Goal: Transaction & Acquisition: Purchase product/service

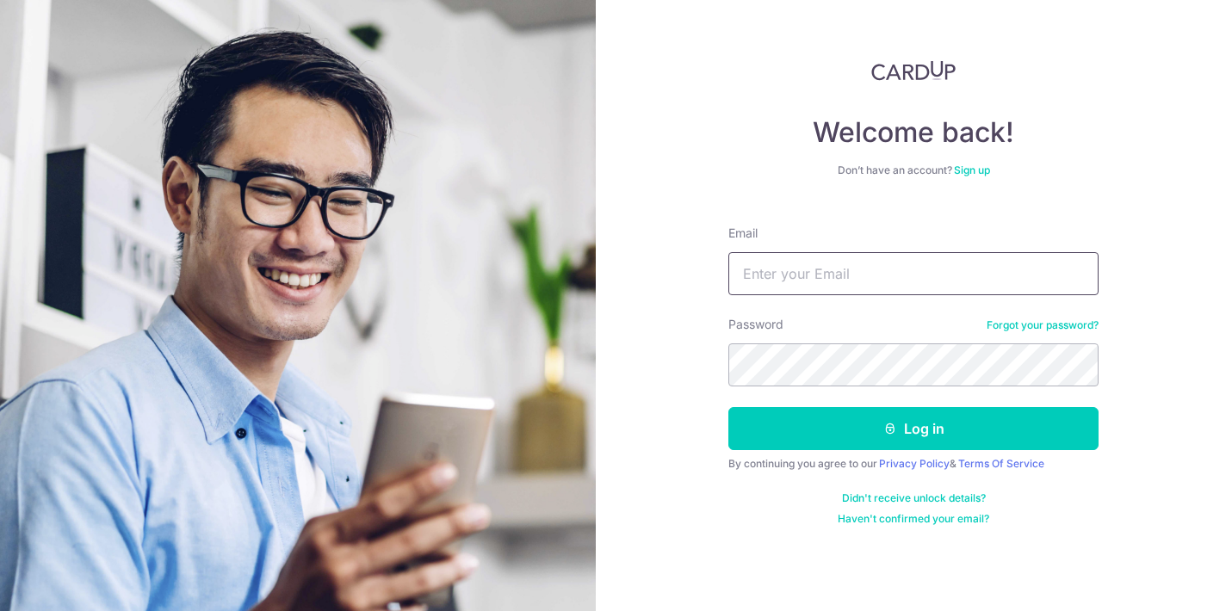
click at [808, 273] on input "Email" at bounding box center [914, 273] width 370 height 43
type input "[EMAIL_ADDRESS][DOMAIN_NAME]"
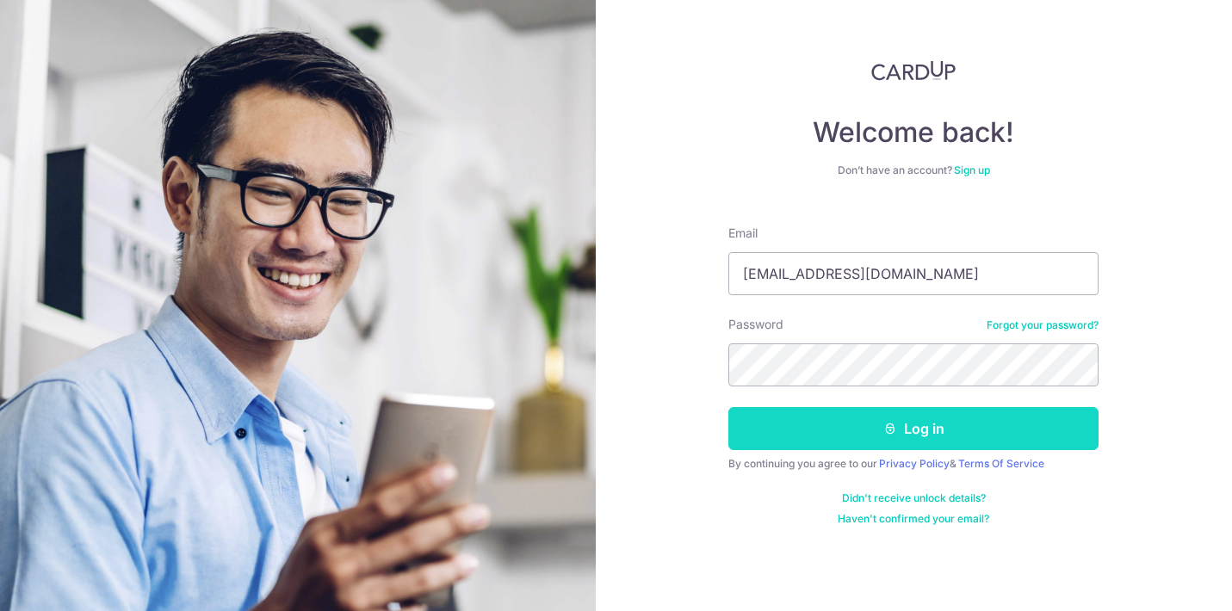
click at [809, 419] on button "Log in" at bounding box center [914, 428] width 370 height 43
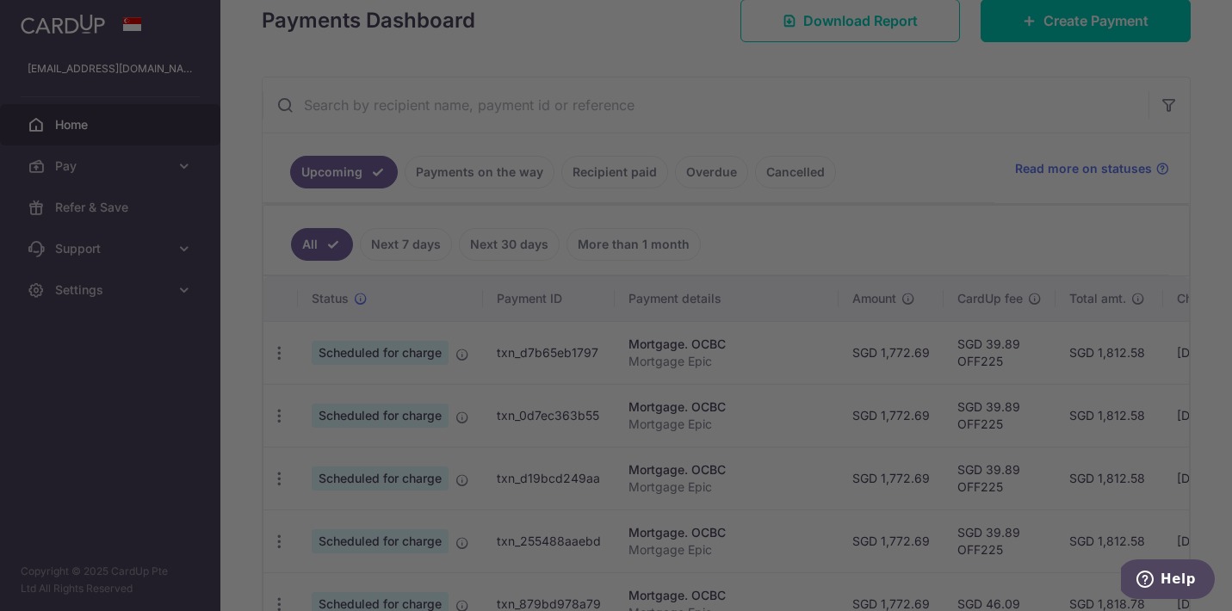
scroll to position [270, 0]
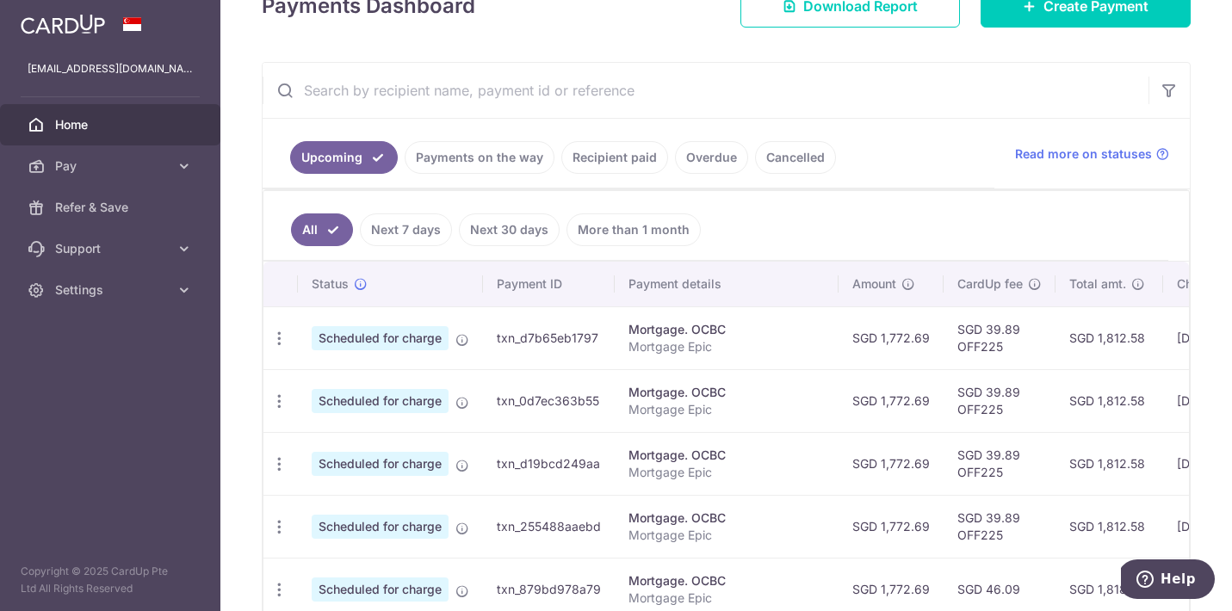
click at [593, 162] on link "Recipient paid" at bounding box center [614, 157] width 107 height 33
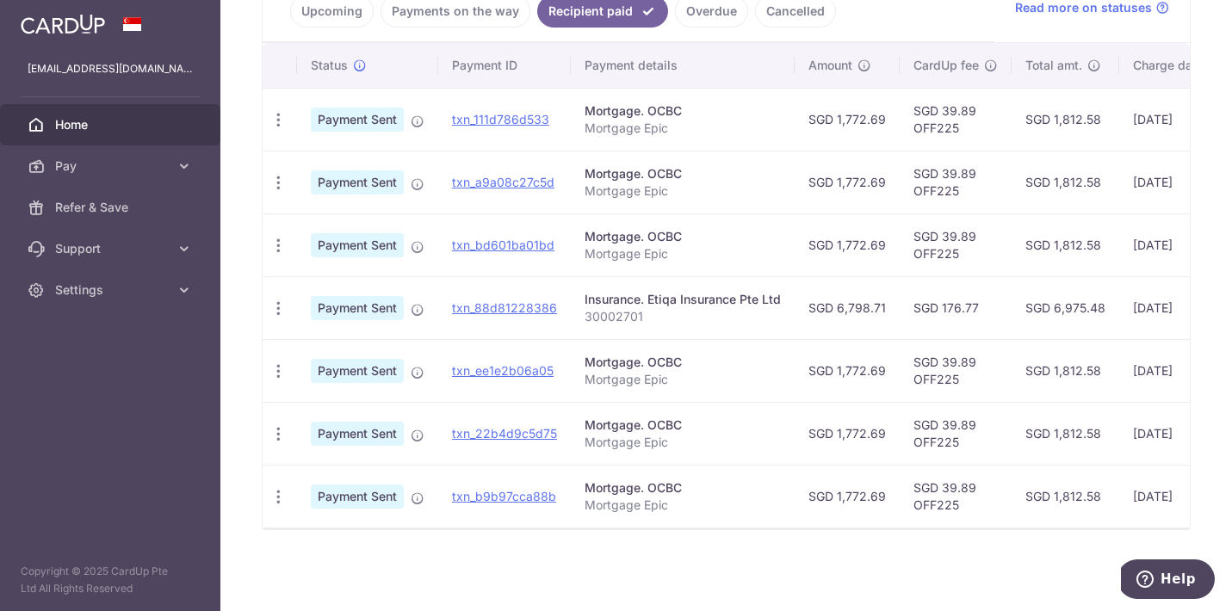
scroll to position [0, 0]
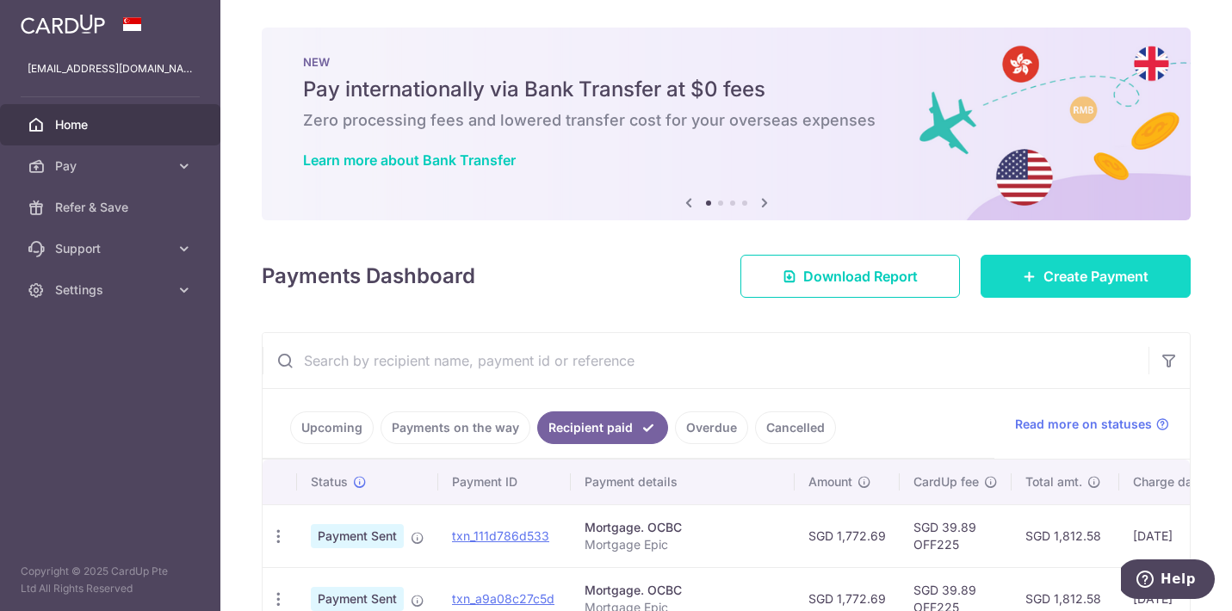
click at [1031, 282] on link "Create Payment" at bounding box center [1086, 276] width 210 height 43
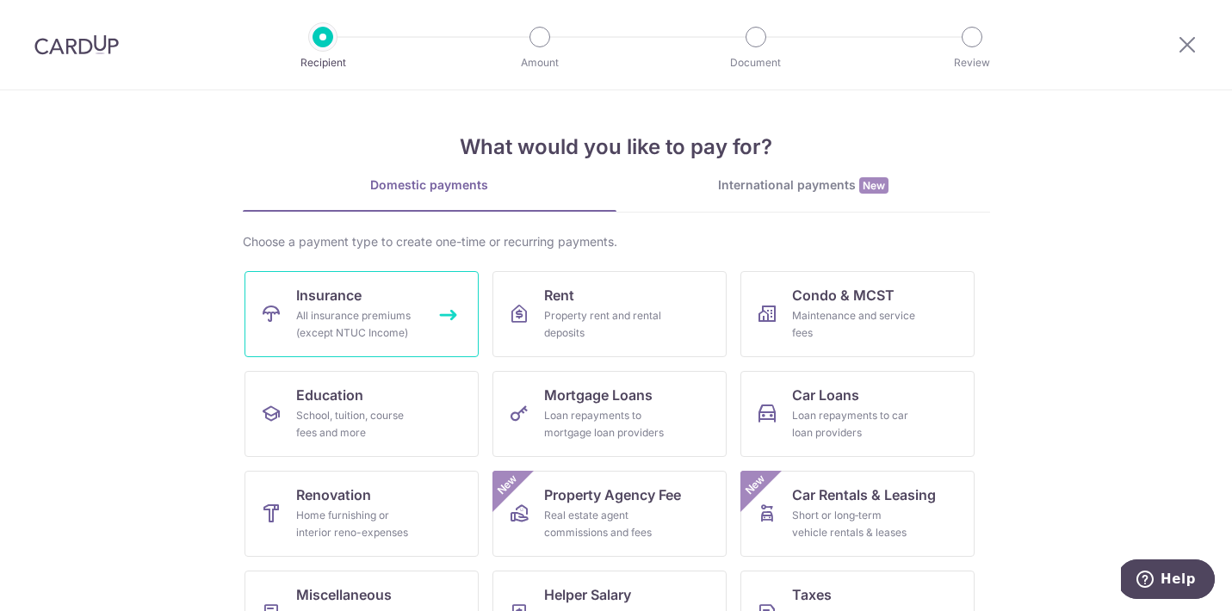
click at [374, 314] on div "All insurance premiums (except NTUC Income)" at bounding box center [358, 324] width 124 height 34
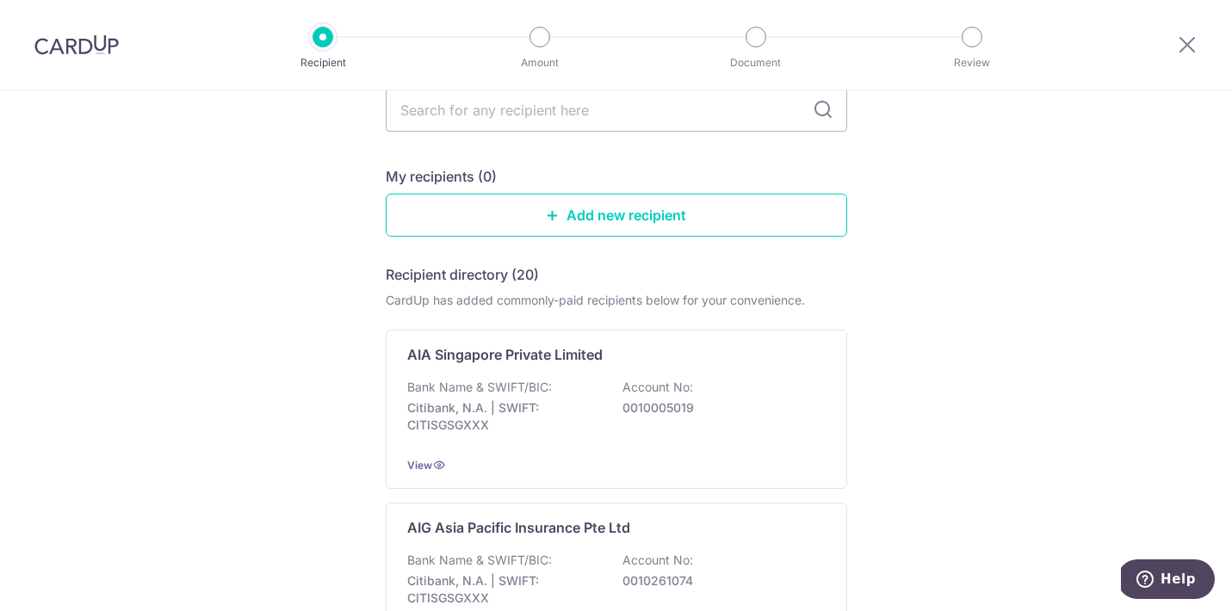
scroll to position [94, 0]
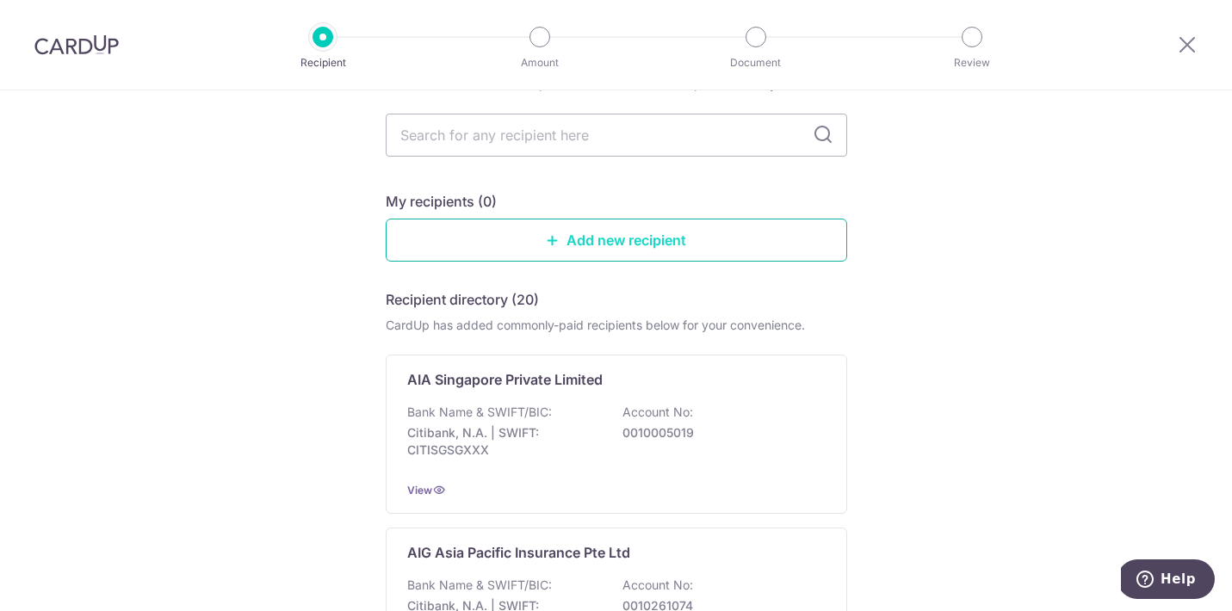
click at [575, 245] on link "Add new recipient" at bounding box center [617, 240] width 462 height 43
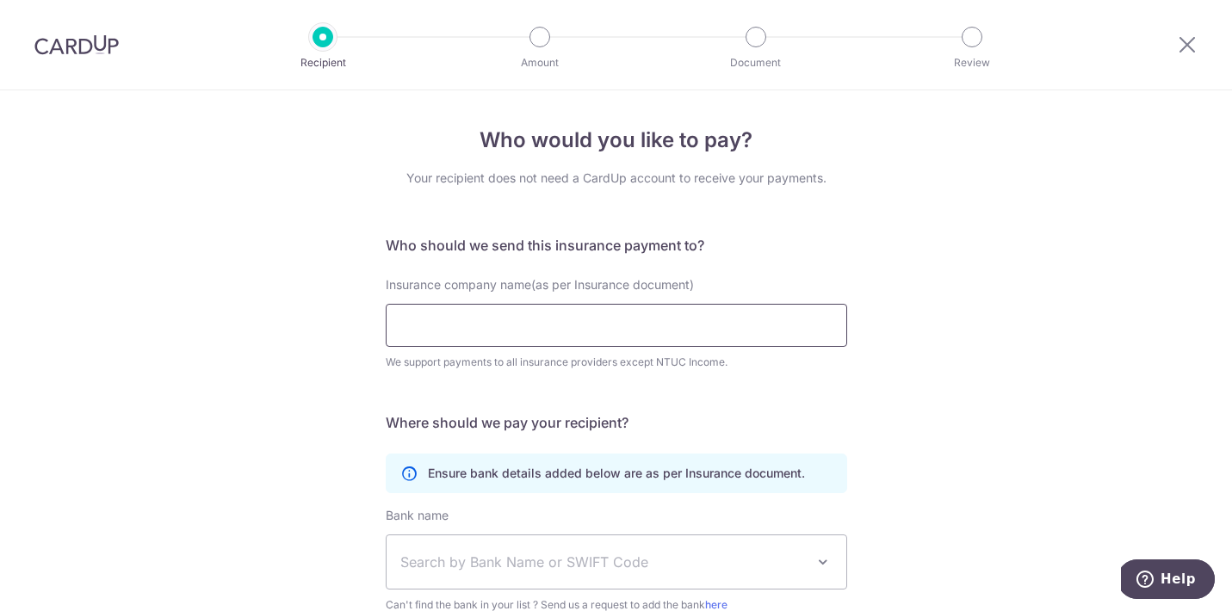
click at [526, 307] on input "Insurance company name(as per Insurance document)" at bounding box center [617, 325] width 462 height 43
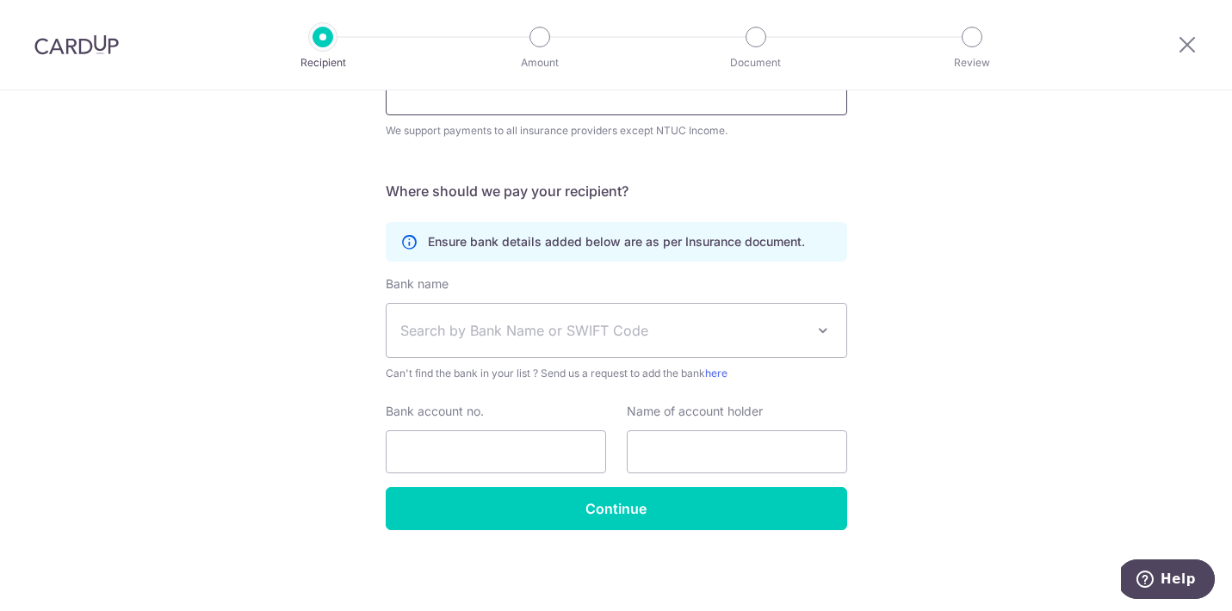
scroll to position [228, 0]
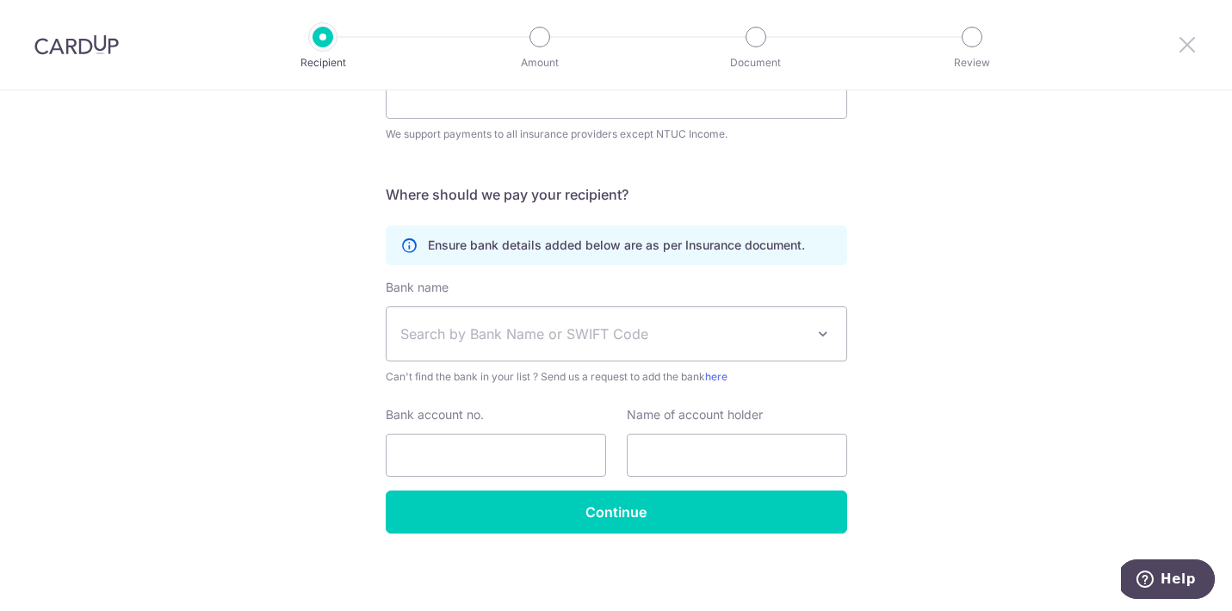
click at [1180, 47] on icon at bounding box center [1187, 45] width 21 height 22
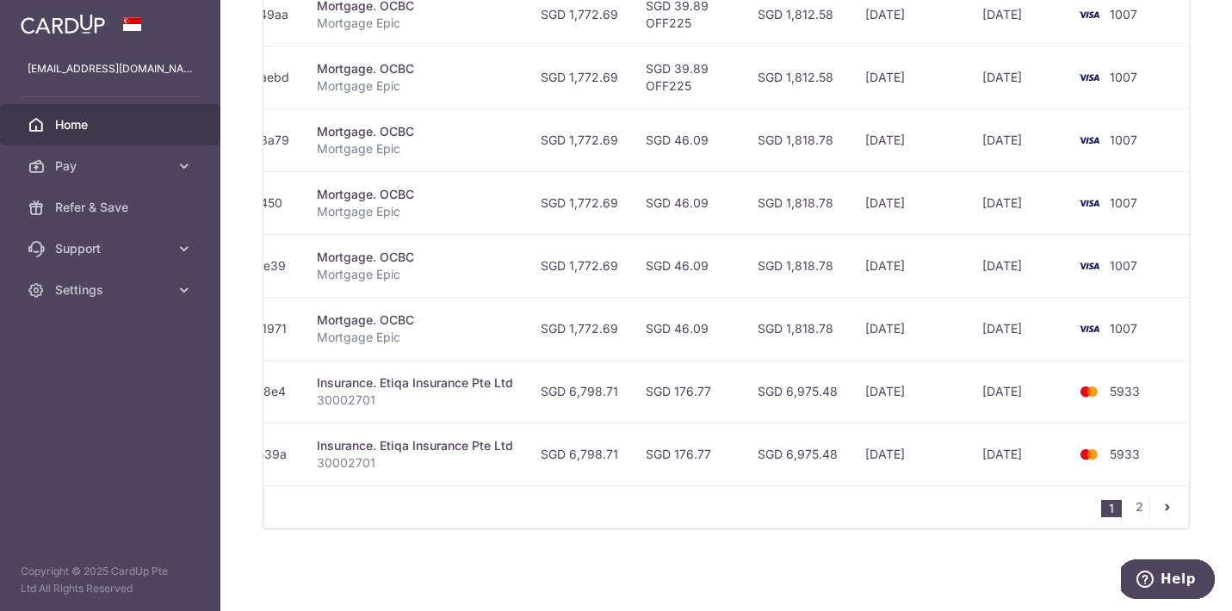
scroll to position [0, 320]
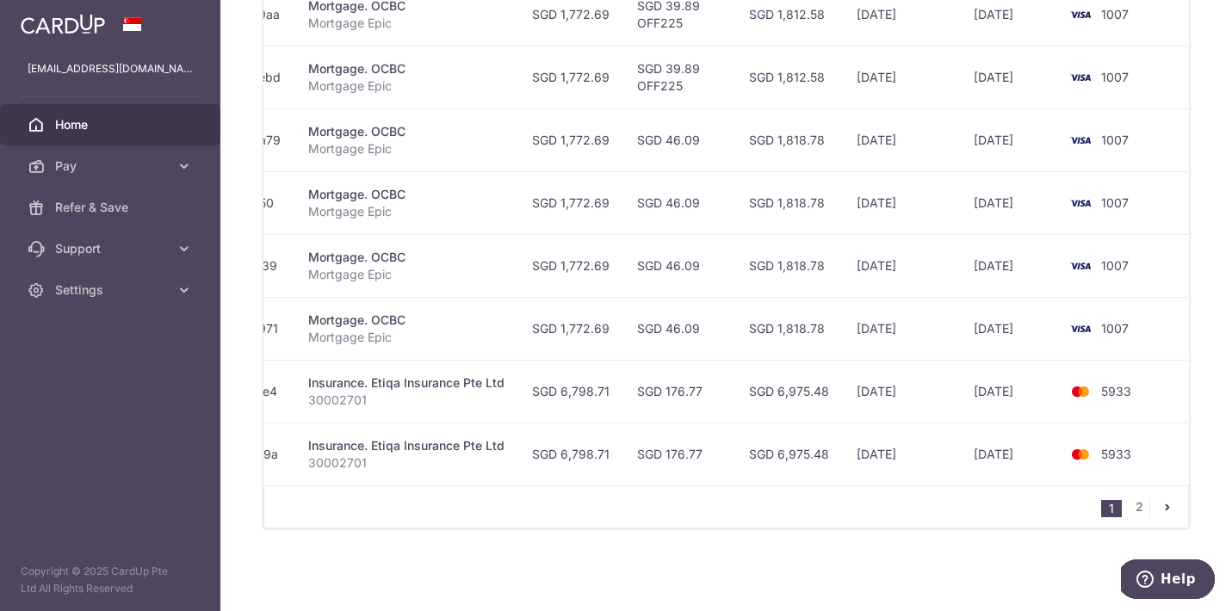
drag, startPoint x: 509, startPoint y: 374, endPoint x: 307, endPoint y: 375, distance: 202.4
click at [307, 375] on td "Insurance. Etiqa Insurance Pte Ltd 30002701" at bounding box center [407, 391] width 224 height 63
copy div "Insurance. Etiqa Insurance Pte Ltd"
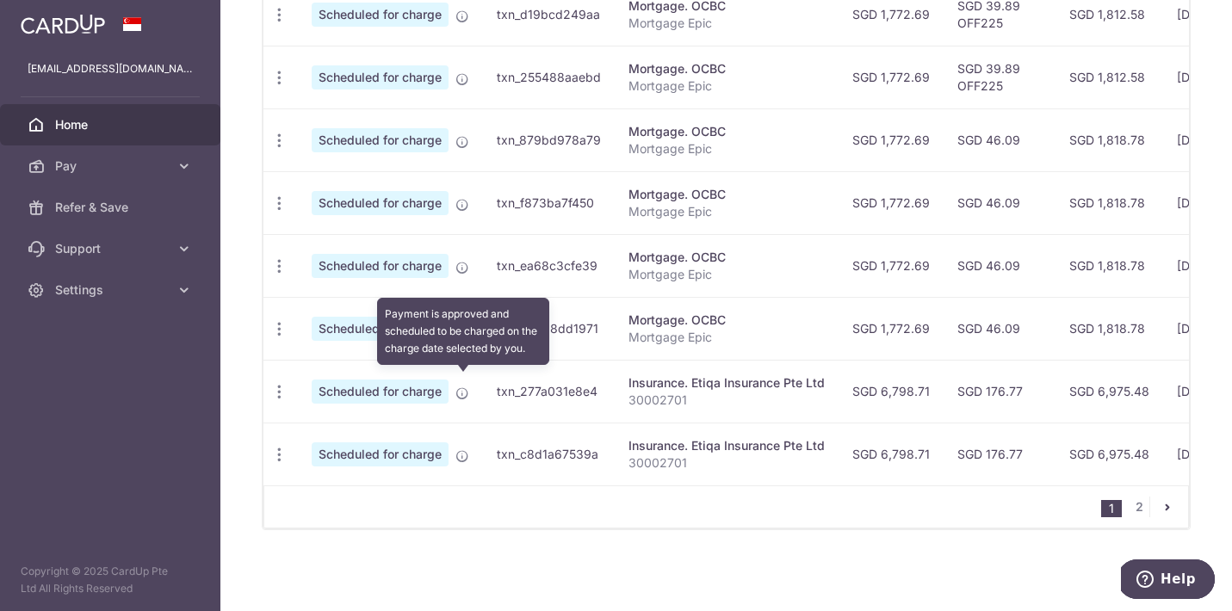
click at [461, 387] on icon at bounding box center [463, 394] width 14 height 14
click at [463, 387] on icon at bounding box center [463, 394] width 14 height 14
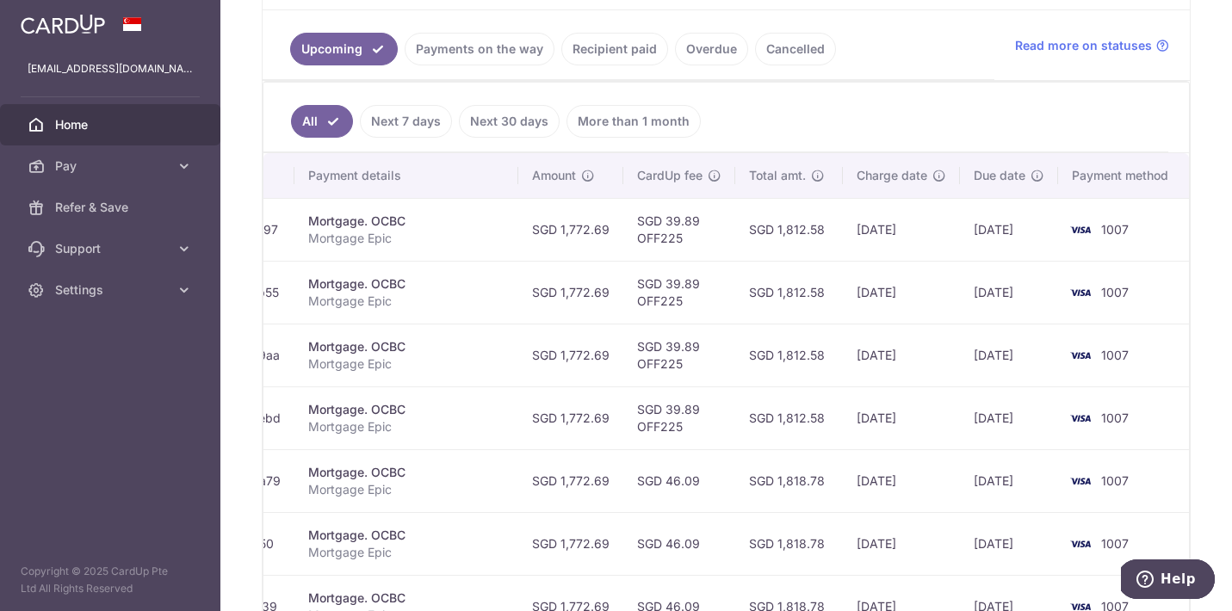
scroll to position [356, 0]
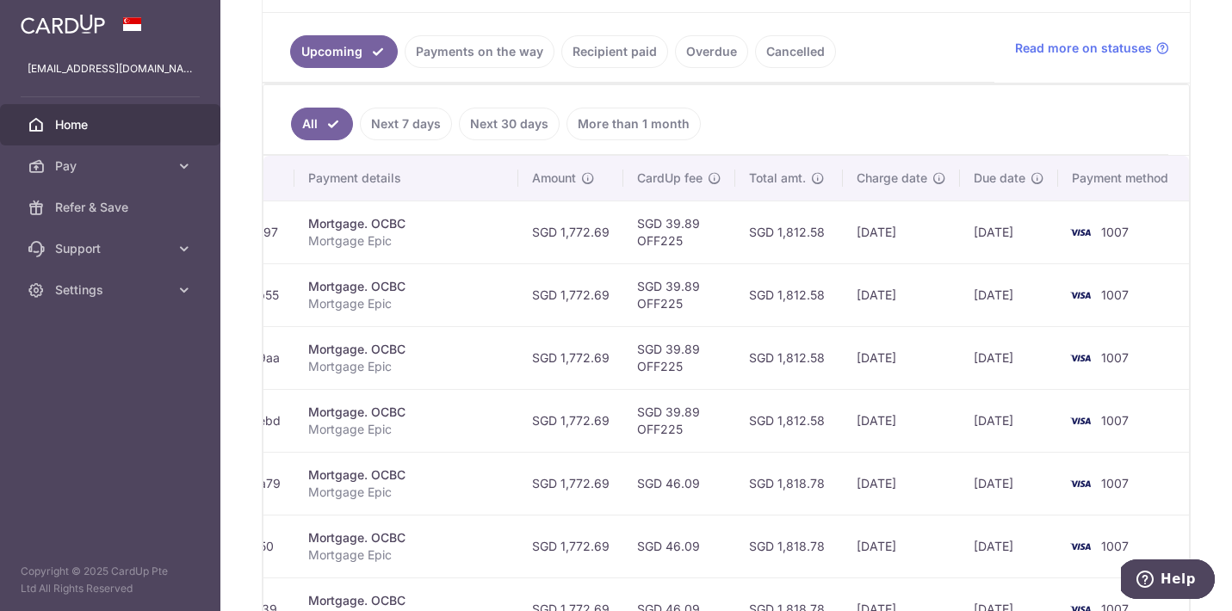
click at [586, 50] on link "Recipient paid" at bounding box center [614, 51] width 107 height 33
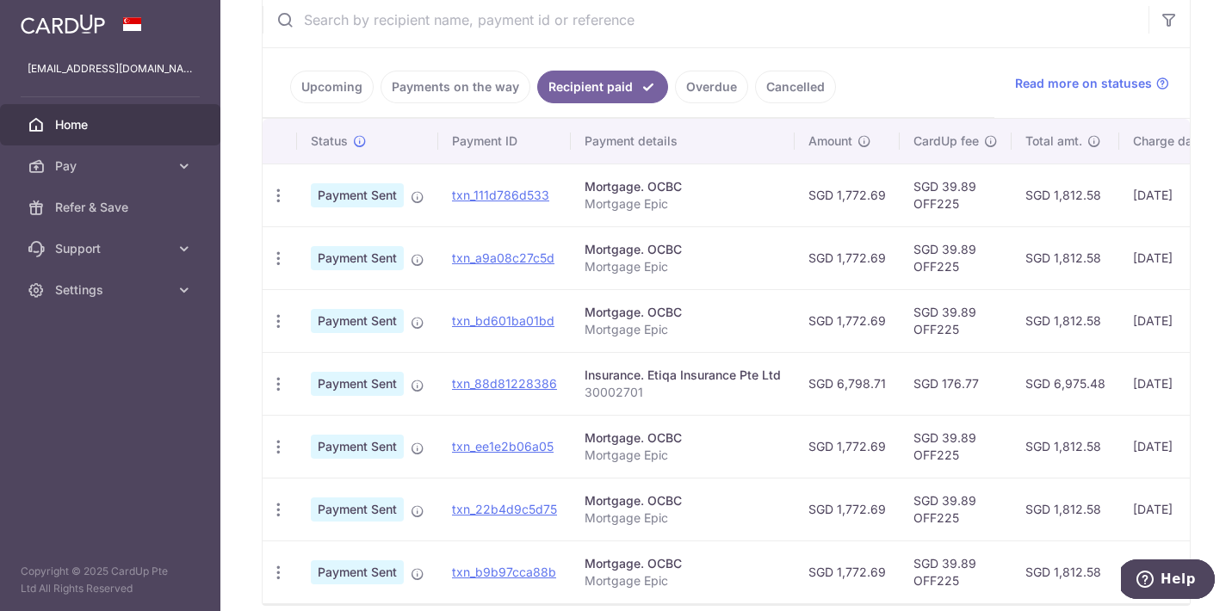
scroll to position [312, 0]
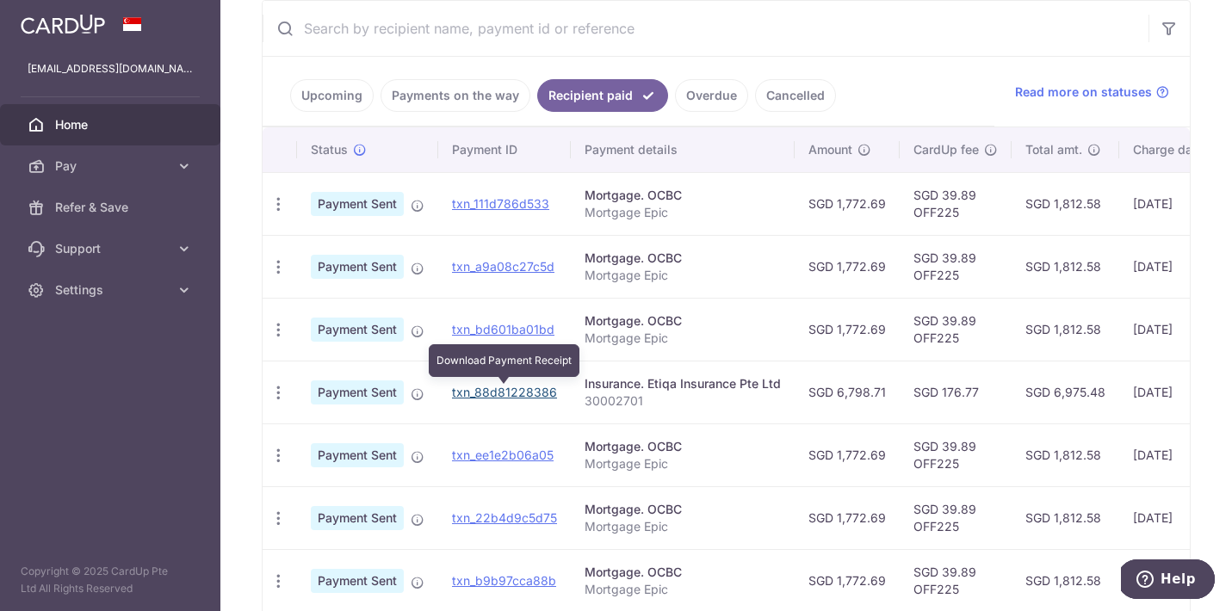
click at [498, 394] on link "txn_88d81228386" at bounding box center [504, 392] width 105 height 15
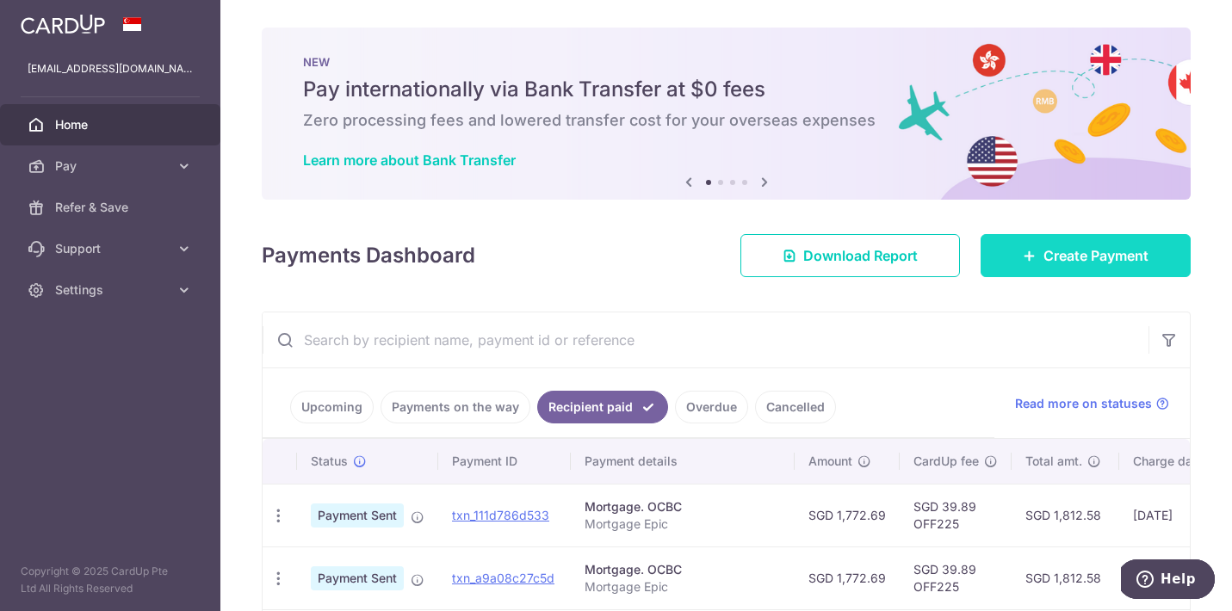
click at [1059, 262] on span "Create Payment" at bounding box center [1096, 255] width 105 height 21
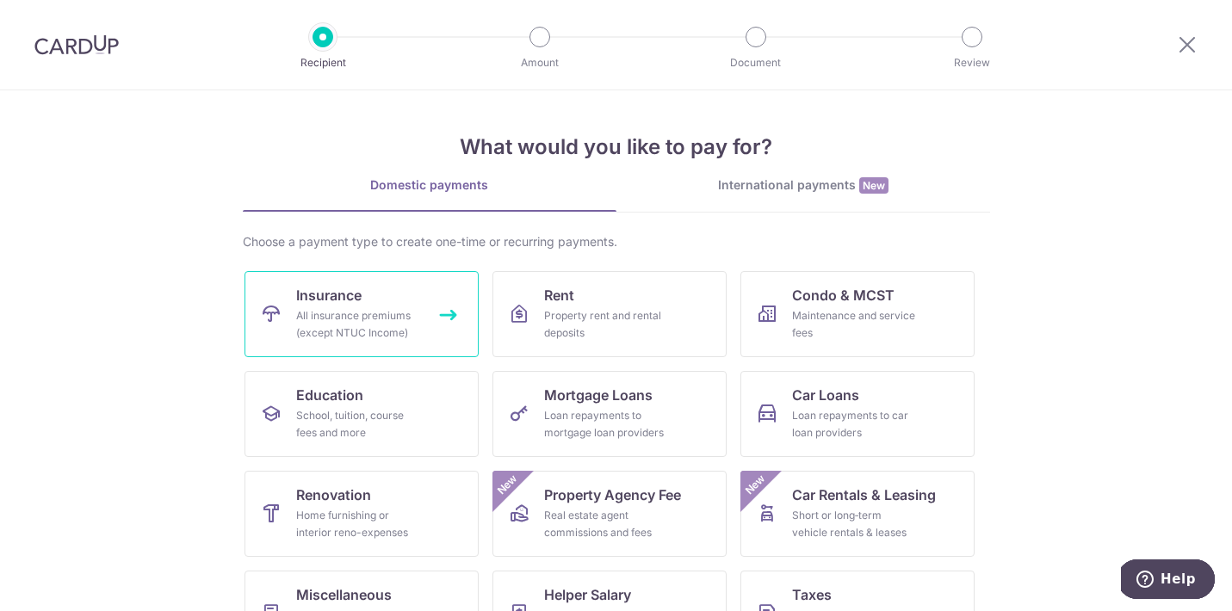
click at [353, 313] on div "All insurance premiums (except NTUC Income)" at bounding box center [358, 324] width 124 height 34
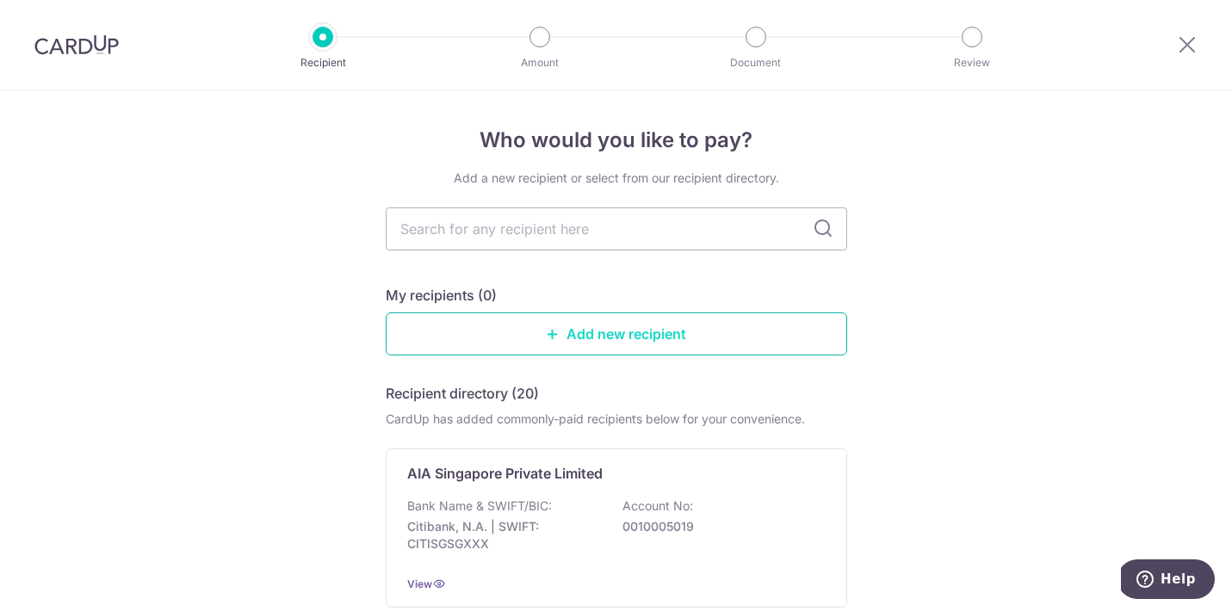
click at [555, 342] on link "Add new recipient" at bounding box center [617, 334] width 462 height 43
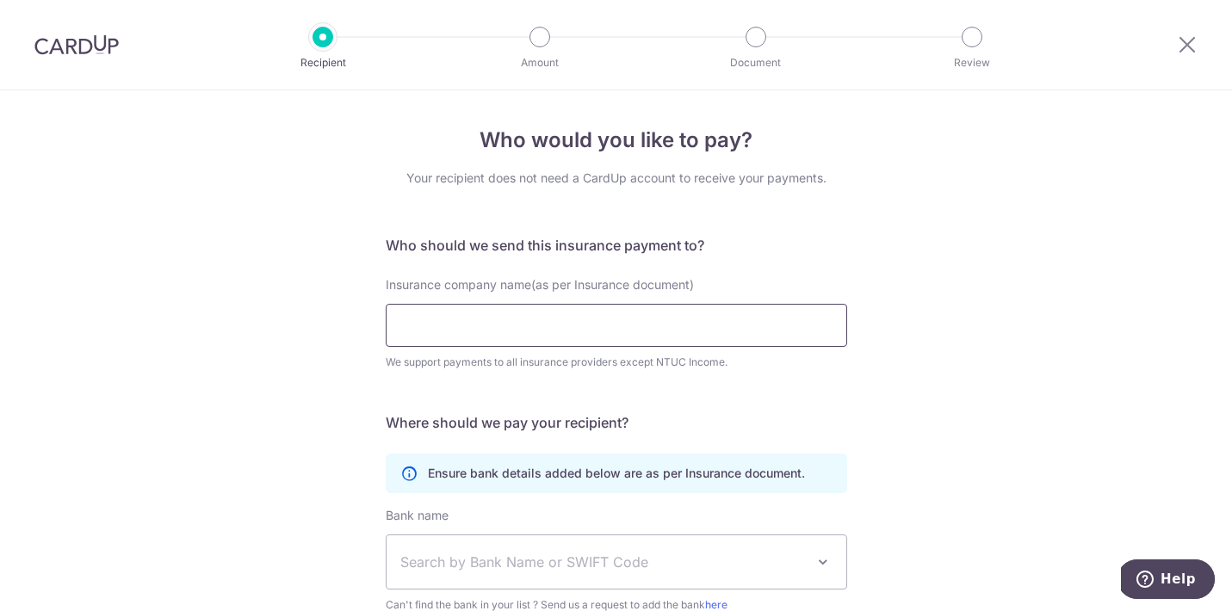
click at [505, 335] on input "Insurance company name(as per Insurance document)" at bounding box center [617, 325] width 462 height 43
paste input "Etiqa Insurance Pte Ltd"
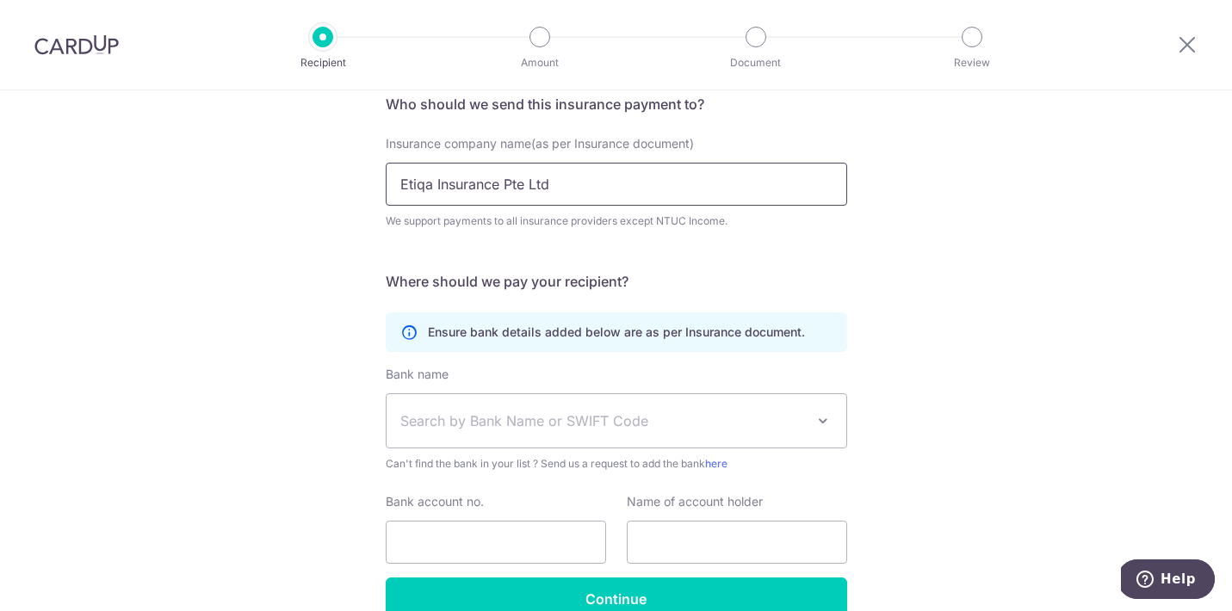
scroll to position [180, 0]
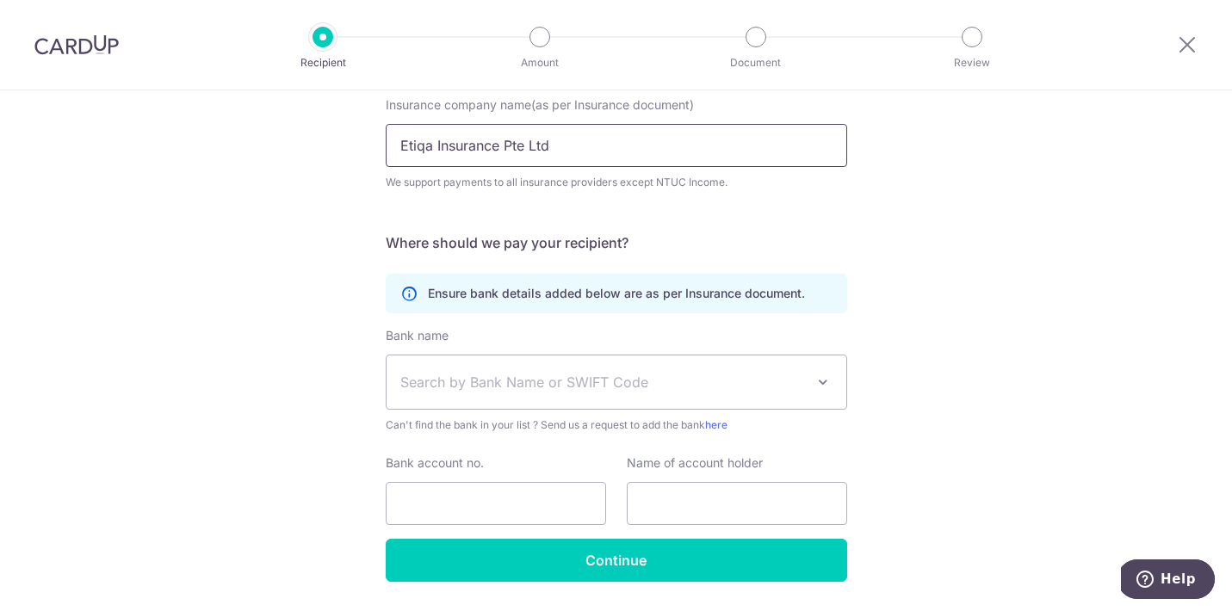
type input "Etiqa Insurance Pte Ltd"
click at [518, 378] on span "Search by Bank Name or SWIFT Code" at bounding box center [602, 382] width 405 height 21
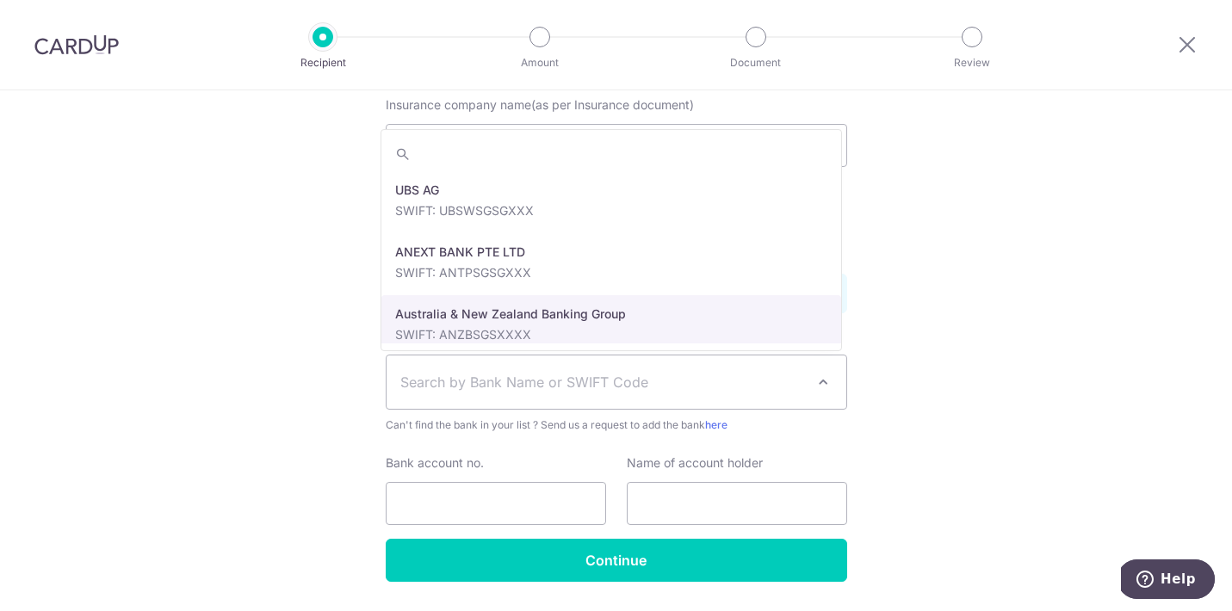
click at [300, 368] on div "Who would you like to pay? Your recipient does not need a CardUp account to rec…" at bounding box center [616, 286] width 1232 height 753
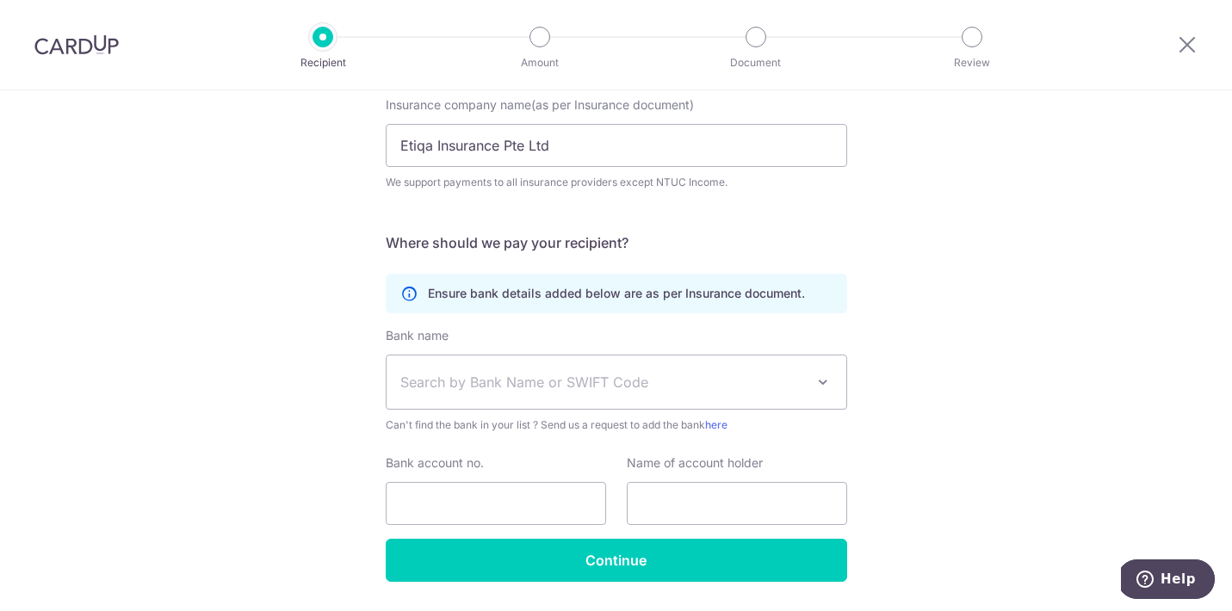
click at [481, 375] on span "Search by Bank Name or SWIFT Code" at bounding box center [602, 382] width 405 height 21
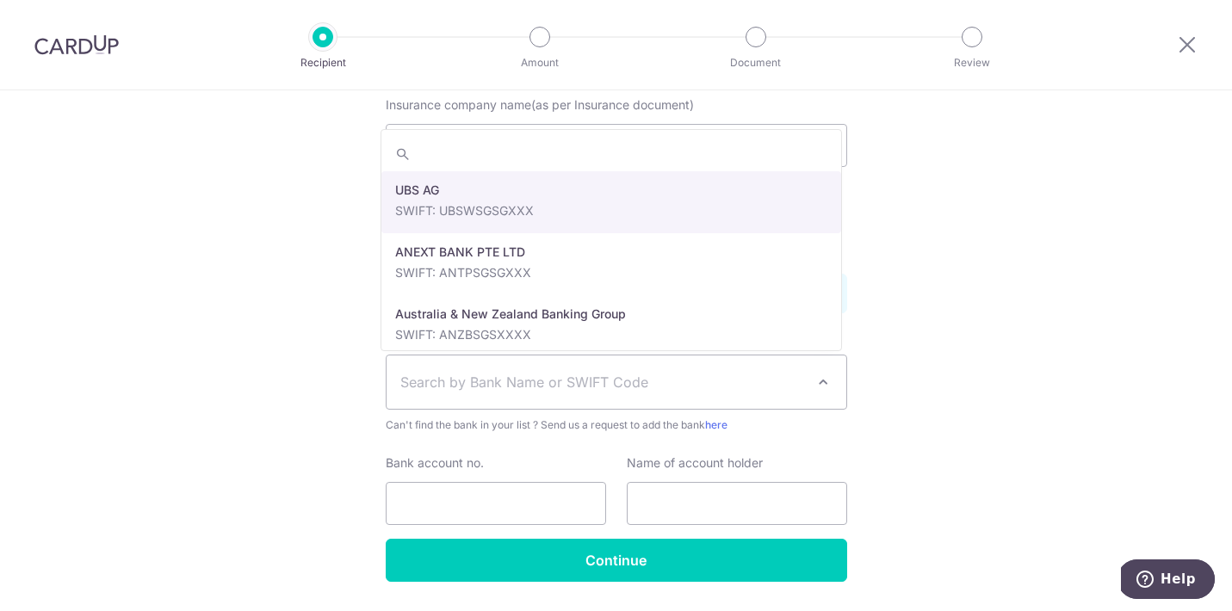
type input "MBBESGS2XXX"
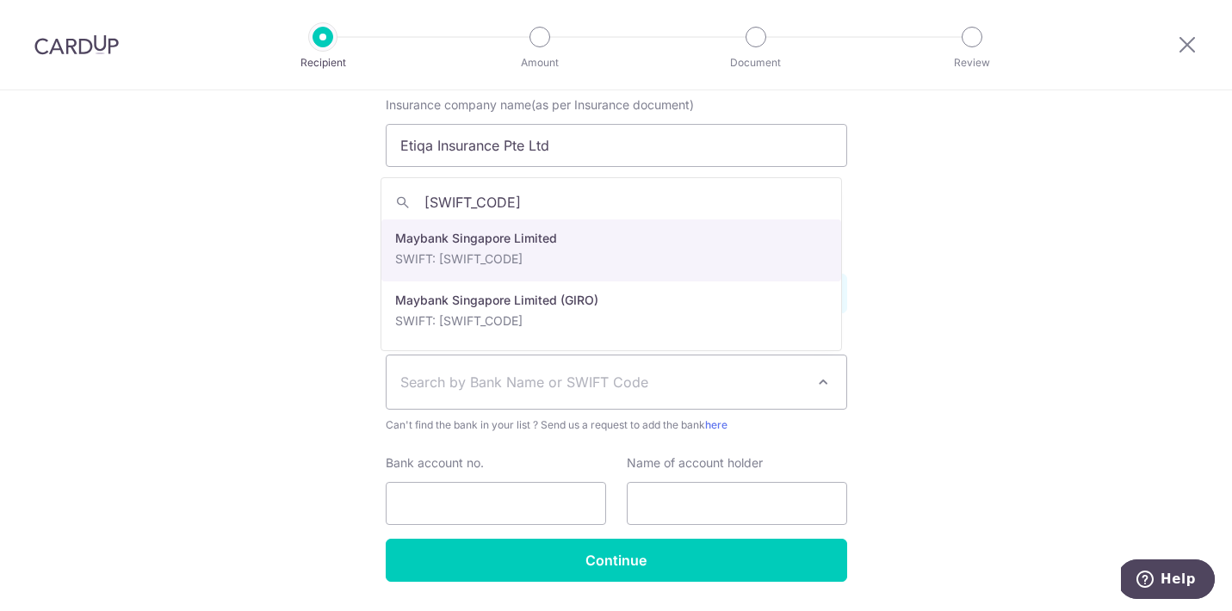
select select "10"
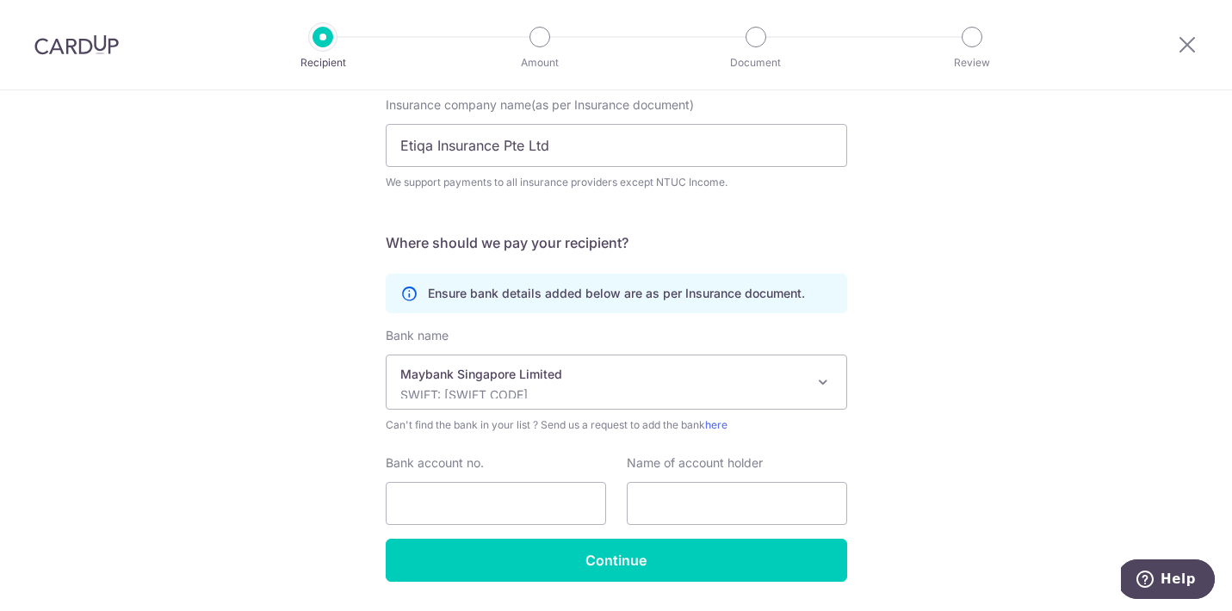
scroll to position [232, 0]
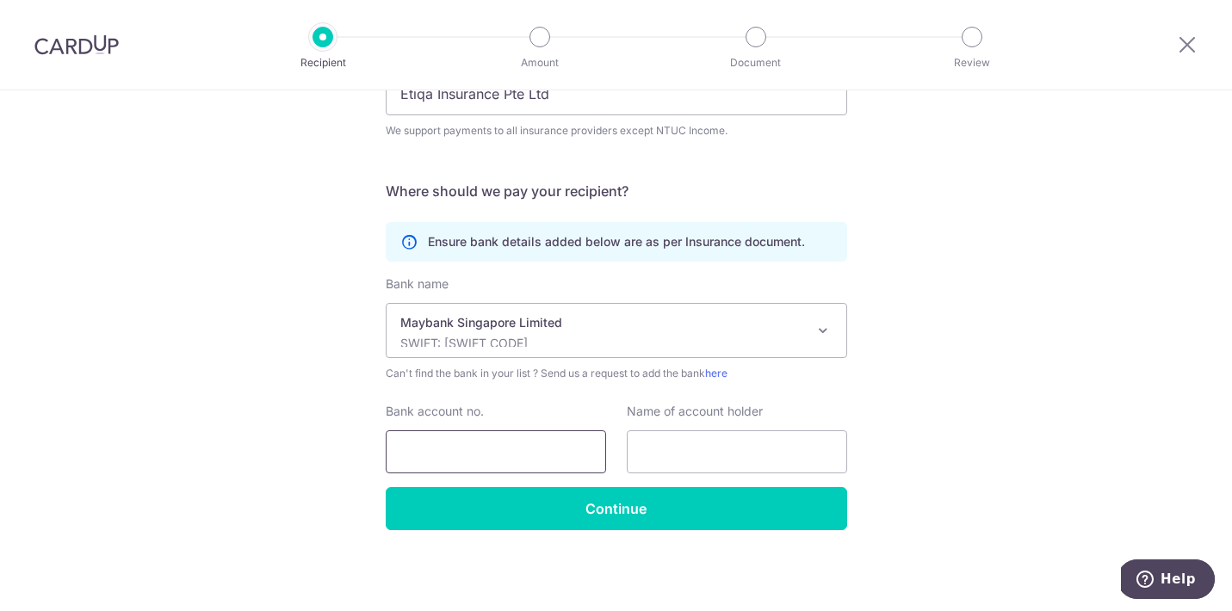
click at [424, 450] on input "Bank account no." at bounding box center [496, 452] width 220 height 43
click at [444, 457] on input "Bank account no." at bounding box center [496, 452] width 220 height 43
paste input "04011519914"
type input "04011519914"
click at [713, 456] on input "text" at bounding box center [737, 452] width 220 height 43
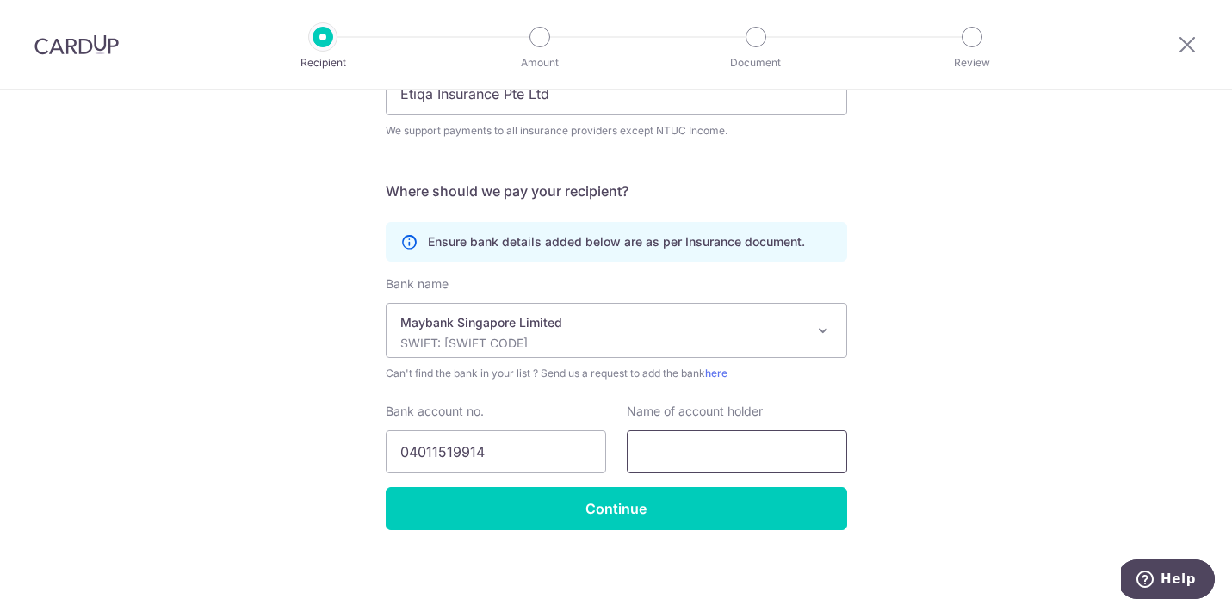
paste input "Etiqa Insurance Pte Ltd"
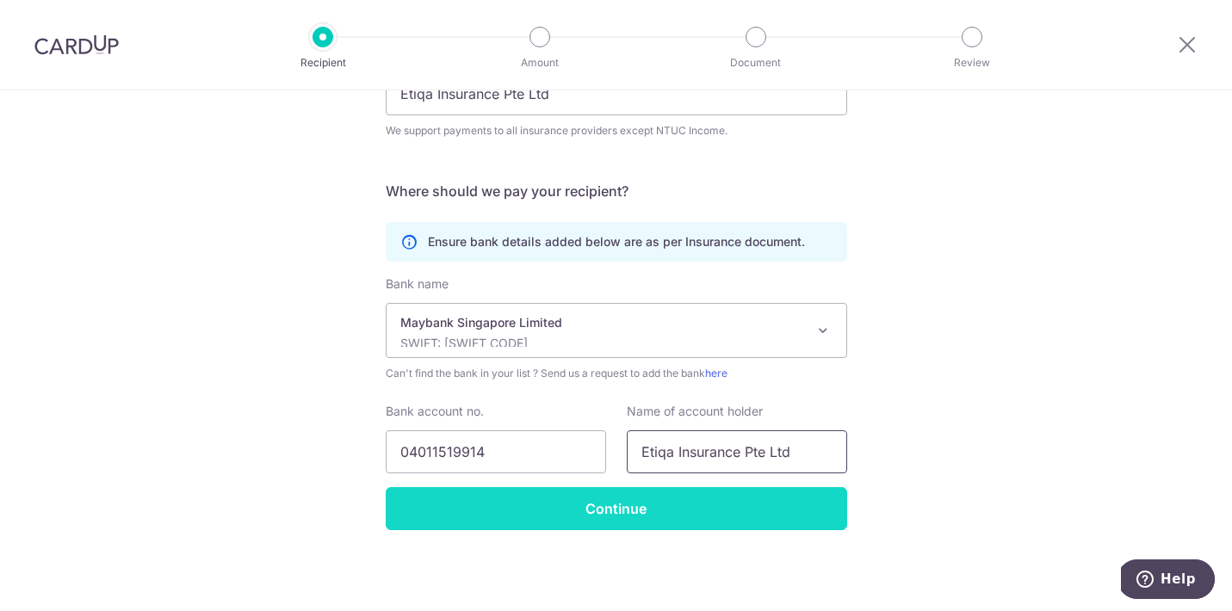
type input "Etiqa Insurance Pte Ltd"
click at [614, 507] on input "Continue" at bounding box center [617, 508] width 462 height 43
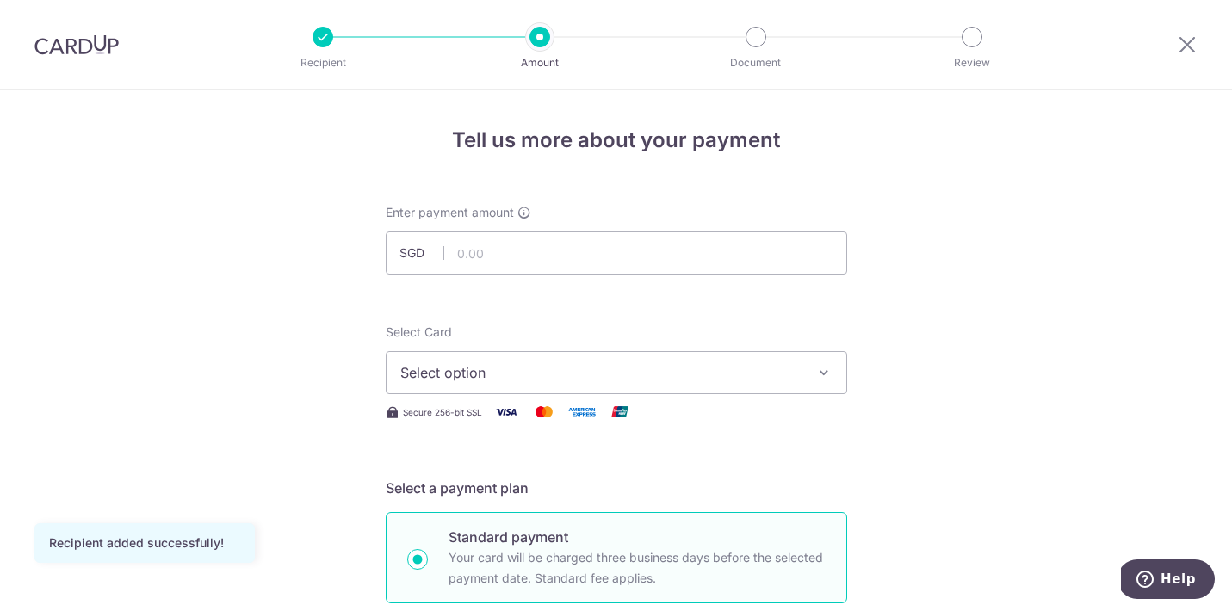
click at [516, 362] on button "Select option" at bounding box center [617, 372] width 462 height 43
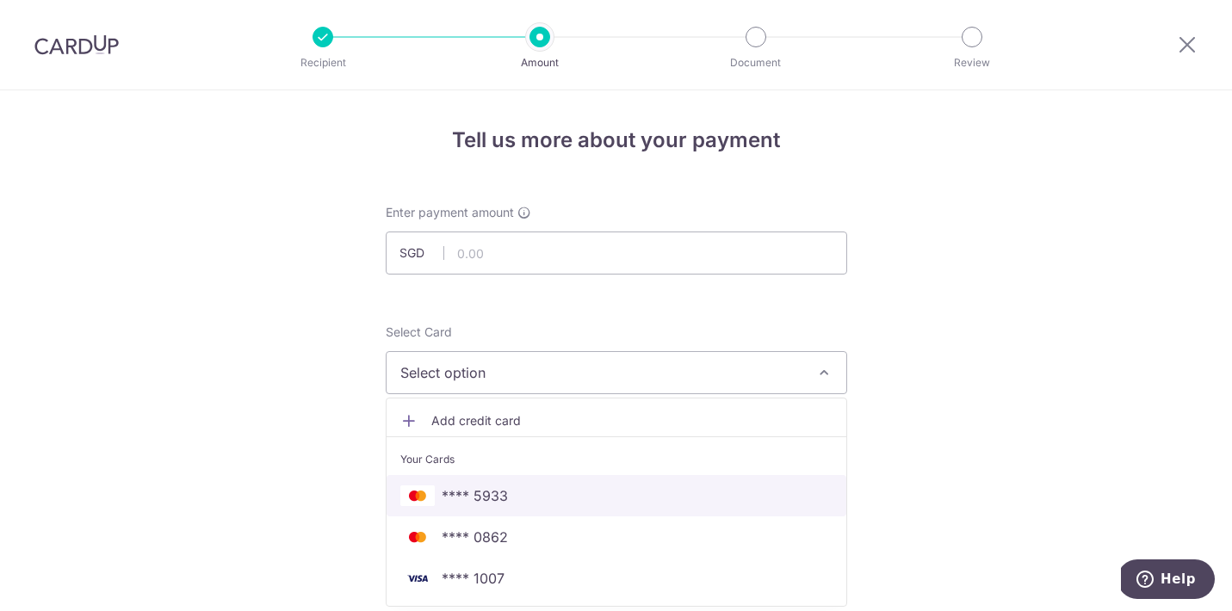
click at [499, 491] on span "**** 5933" at bounding box center [475, 496] width 66 height 21
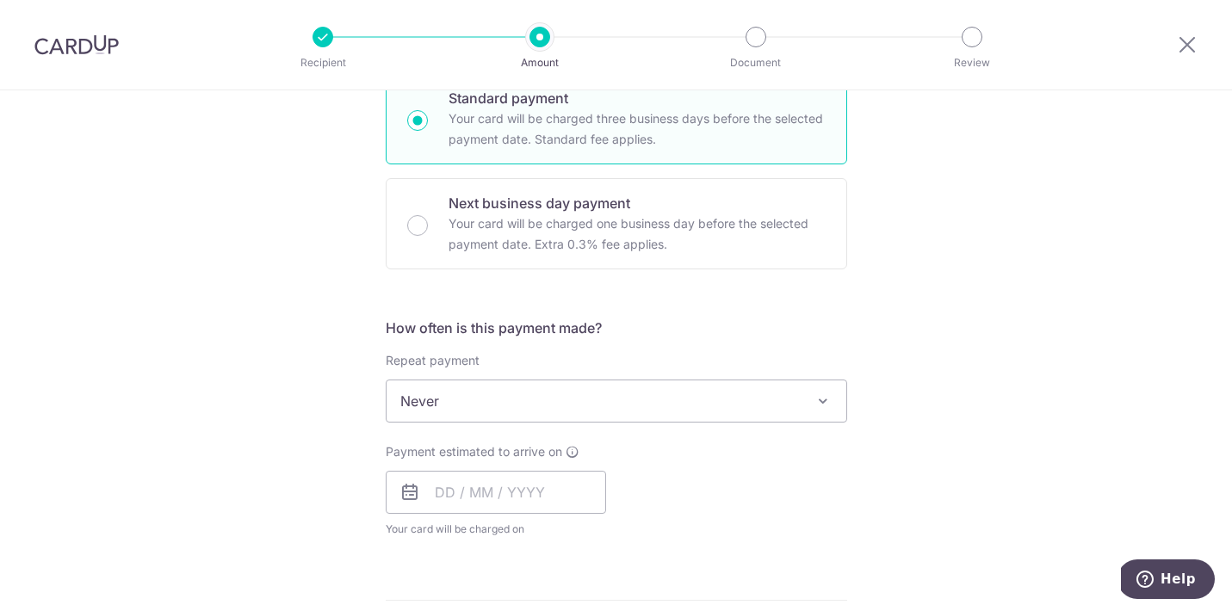
scroll to position [479, 0]
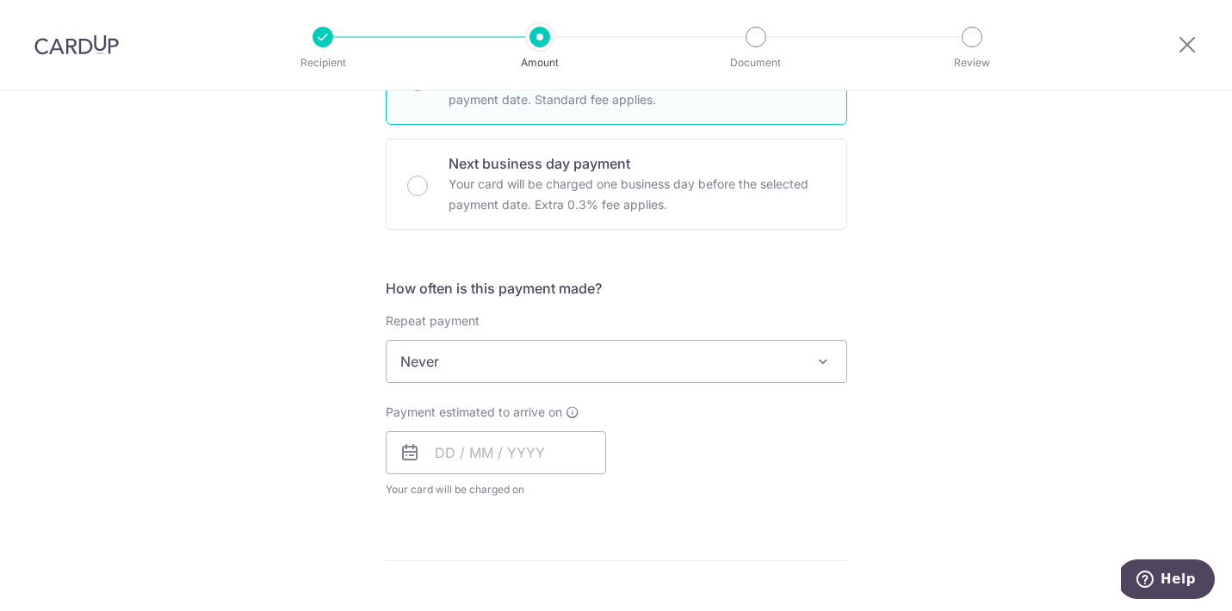
click at [578, 370] on span "Never" at bounding box center [617, 361] width 460 height 41
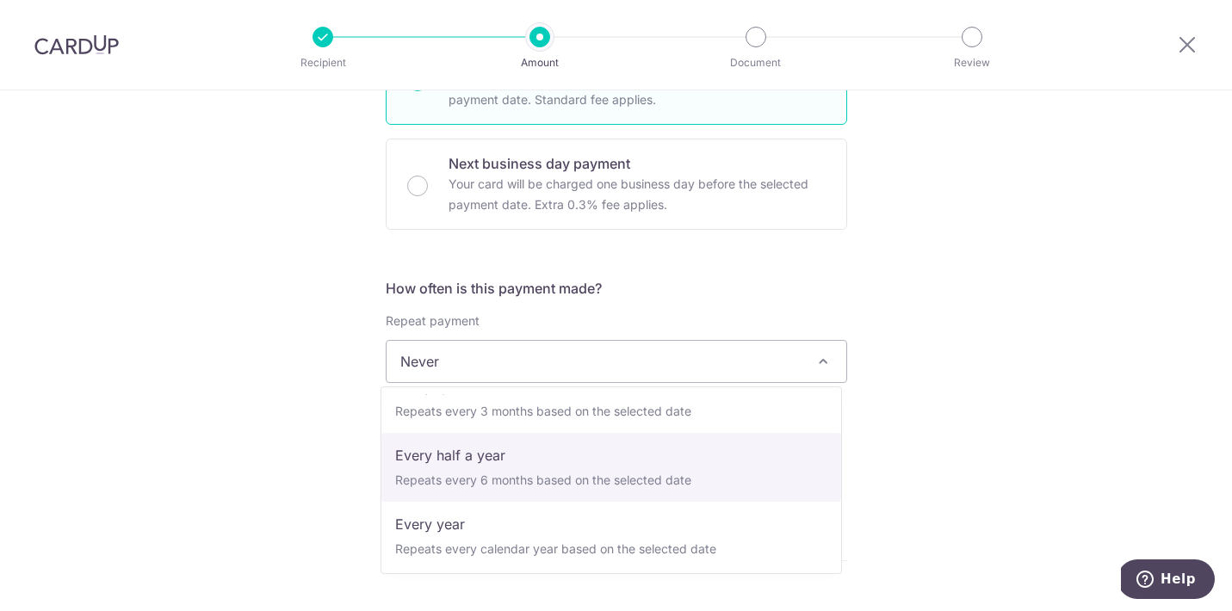
scroll to position [239, 0]
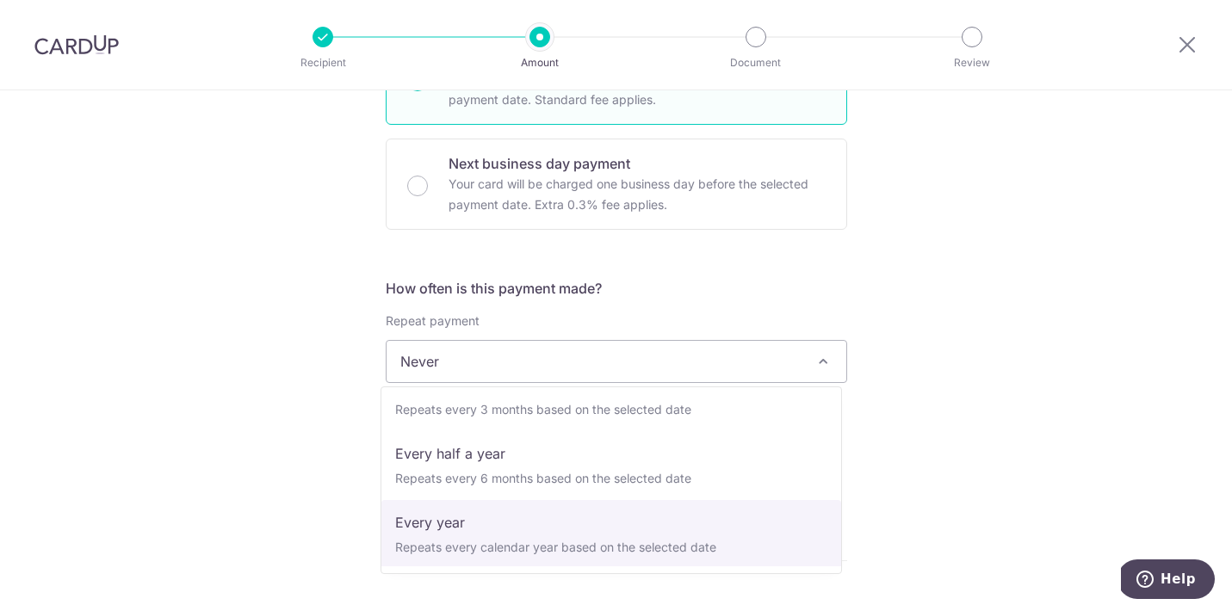
select select "6"
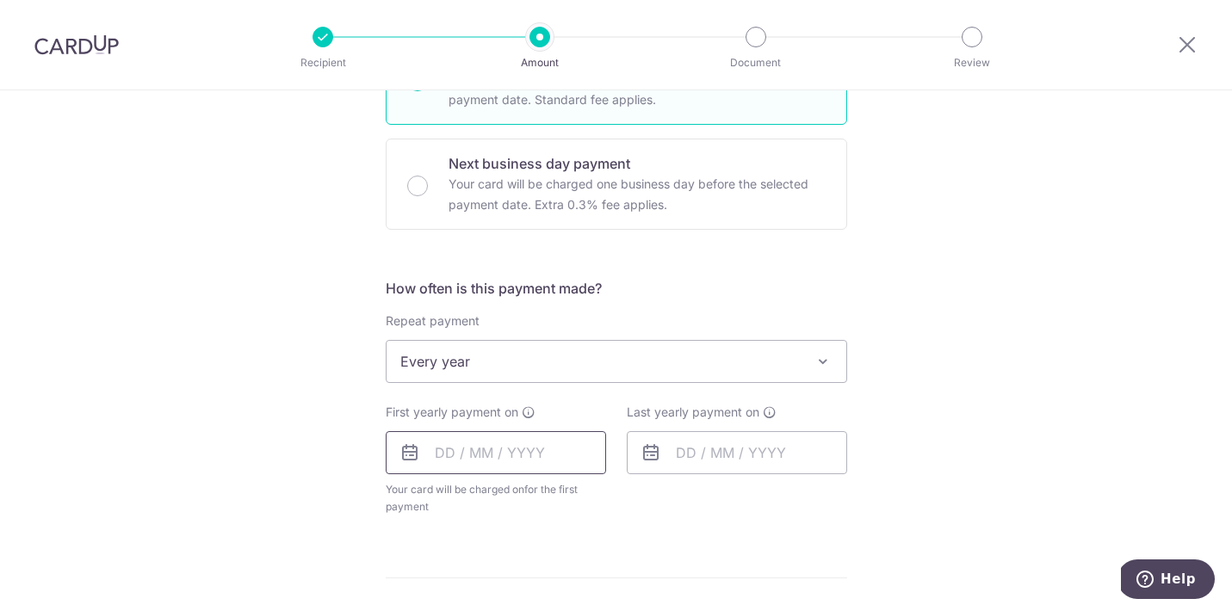
click at [487, 463] on input "text" at bounding box center [496, 452] width 220 height 43
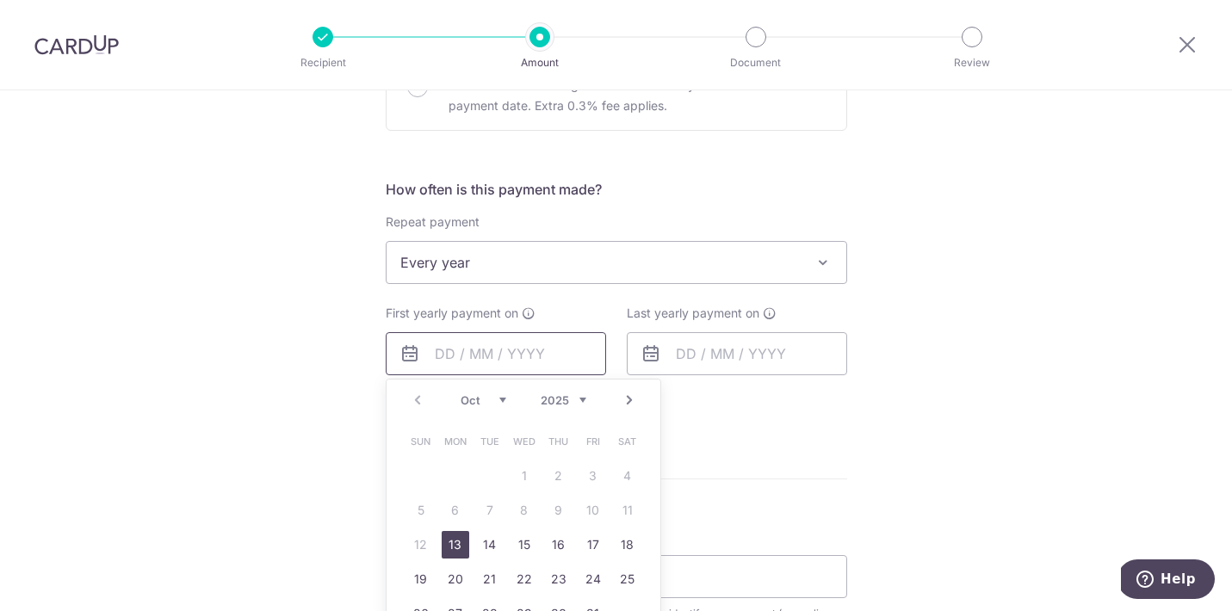
scroll to position [616, 0]
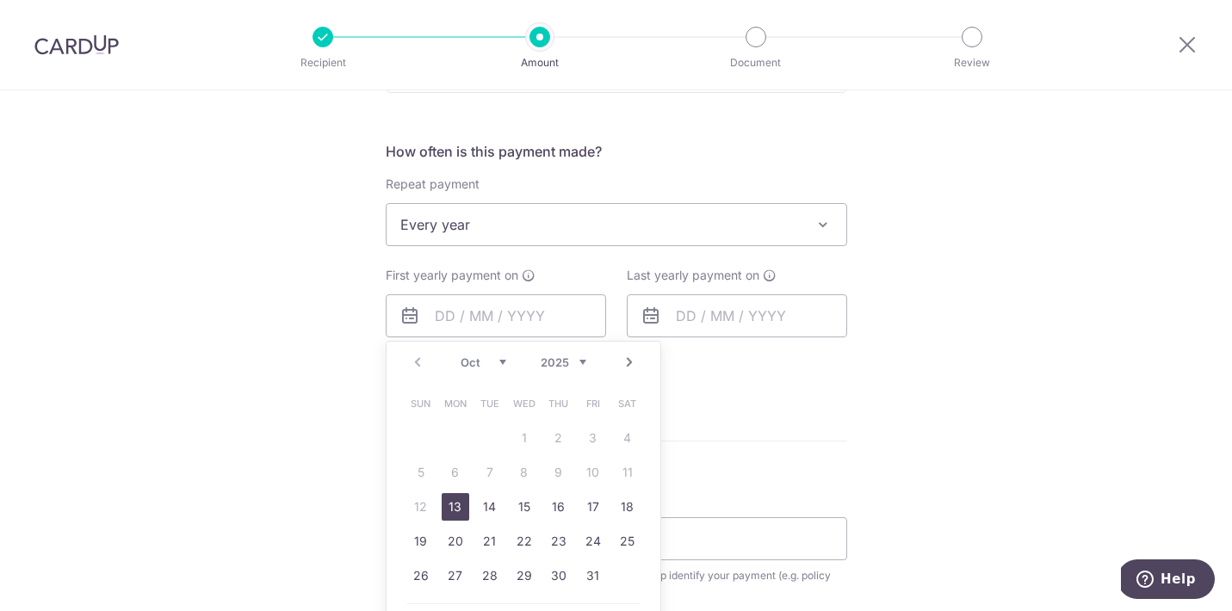
click at [450, 515] on link "13" at bounding box center [456, 507] width 28 height 28
type input "13/10/2025"
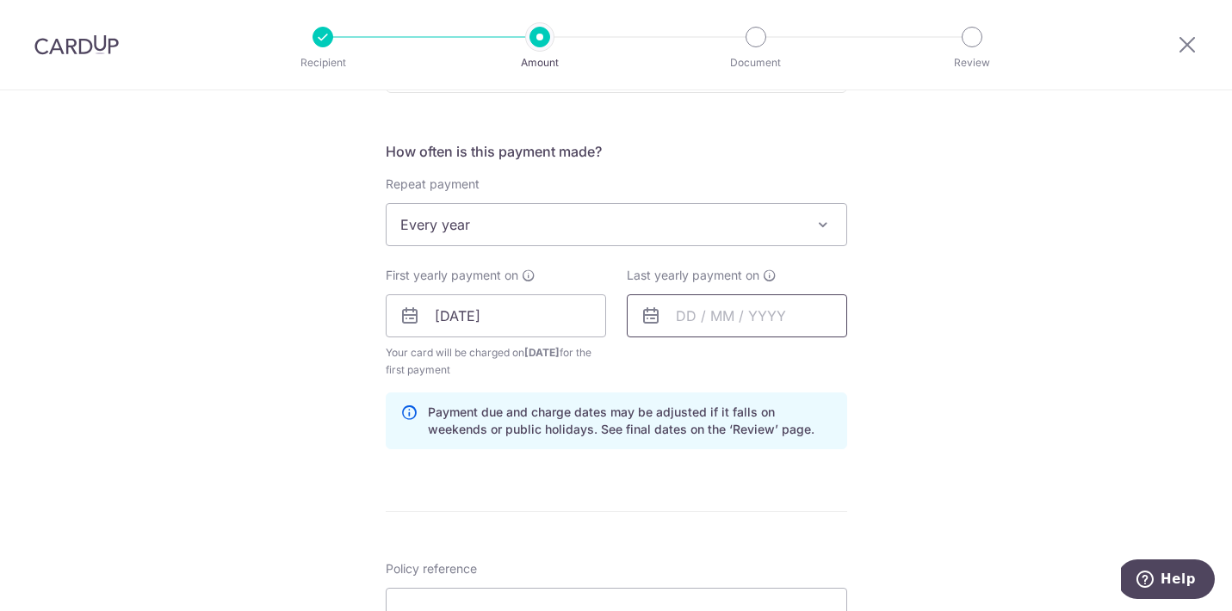
click at [697, 319] on input "text" at bounding box center [737, 316] width 220 height 43
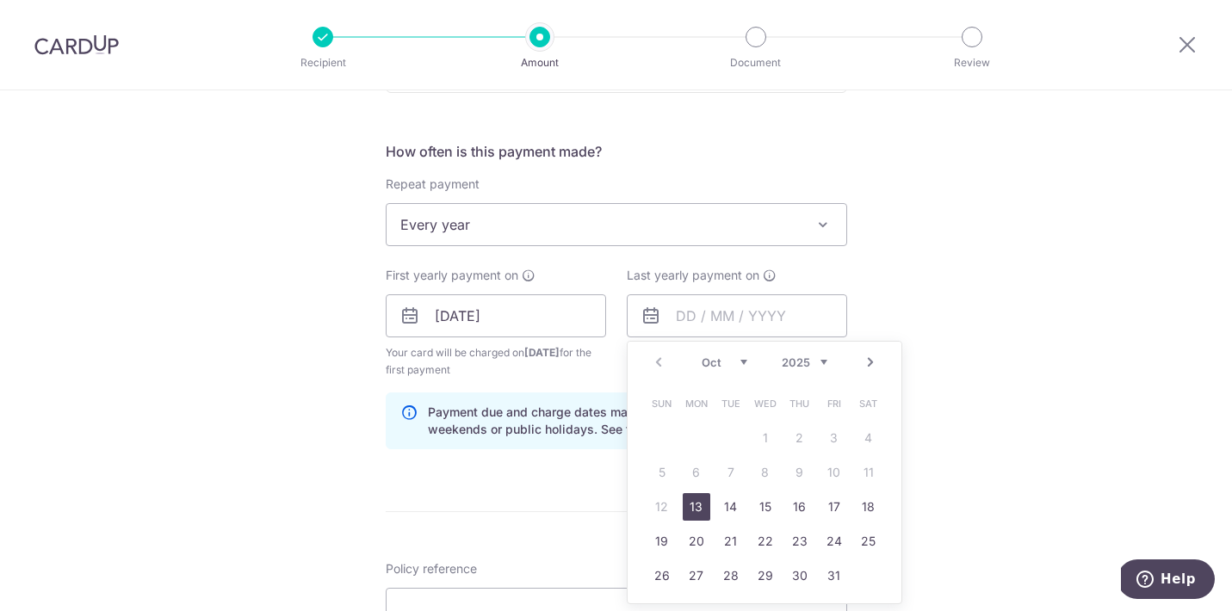
click at [822, 367] on div "Prev Next Oct Nov Dec 2025 2026 2027 2028 2029 2030 2031 2032 2033 2034 2035" at bounding box center [765, 362] width 274 height 41
click at [811, 363] on select "2025 2026 2027 2028 2029 2030 2031 2032 2033 2034 2035" at bounding box center [805, 363] width 46 height 14
click at [693, 512] on link "14" at bounding box center [697, 507] width 28 height 28
type input "14/10/2030"
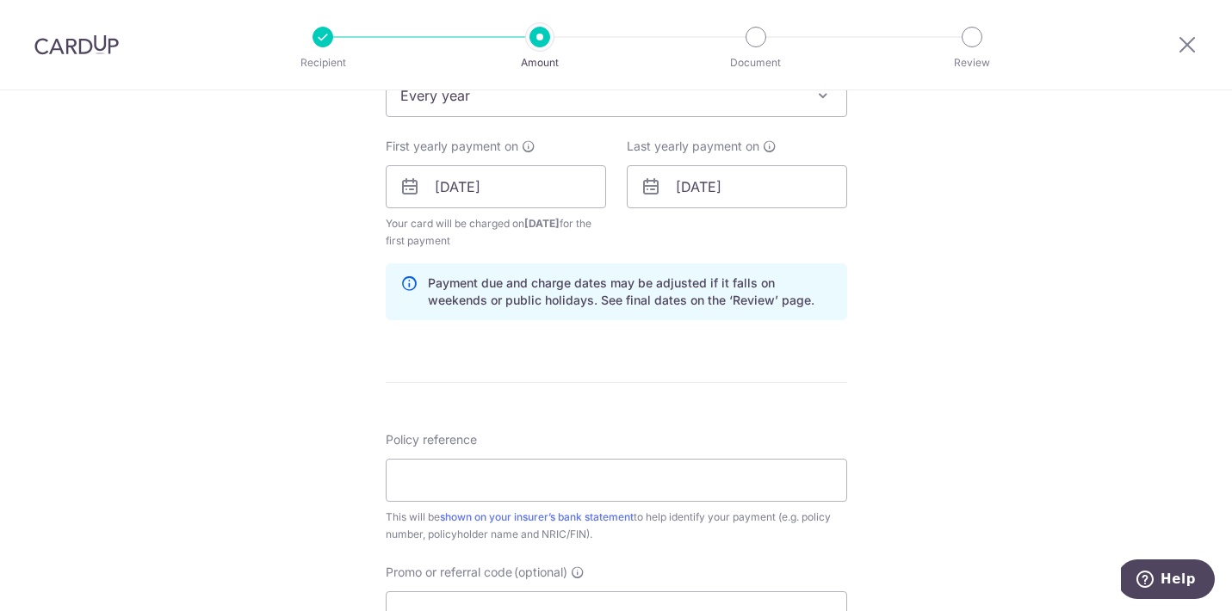
scroll to position [746, 0]
click at [584, 476] on input "Policy reference" at bounding box center [617, 479] width 462 height 43
paste input "30002701"
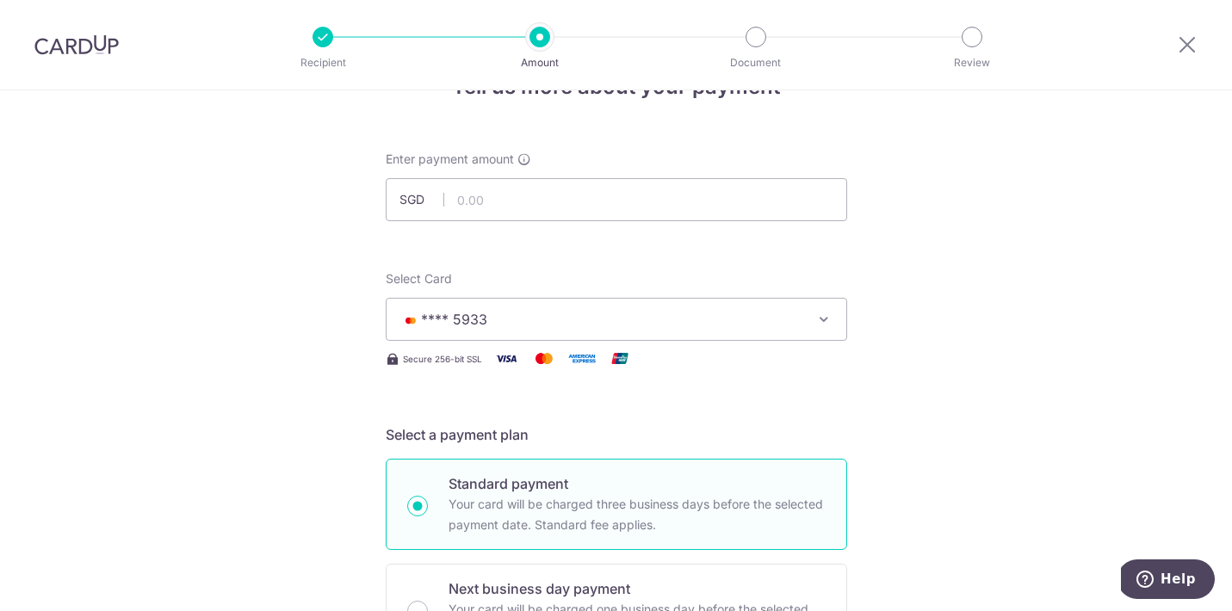
scroll to position [53, 0]
type input "30002702"
click at [505, 205] on input "text" at bounding box center [617, 200] width 462 height 43
type input "7,760.84"
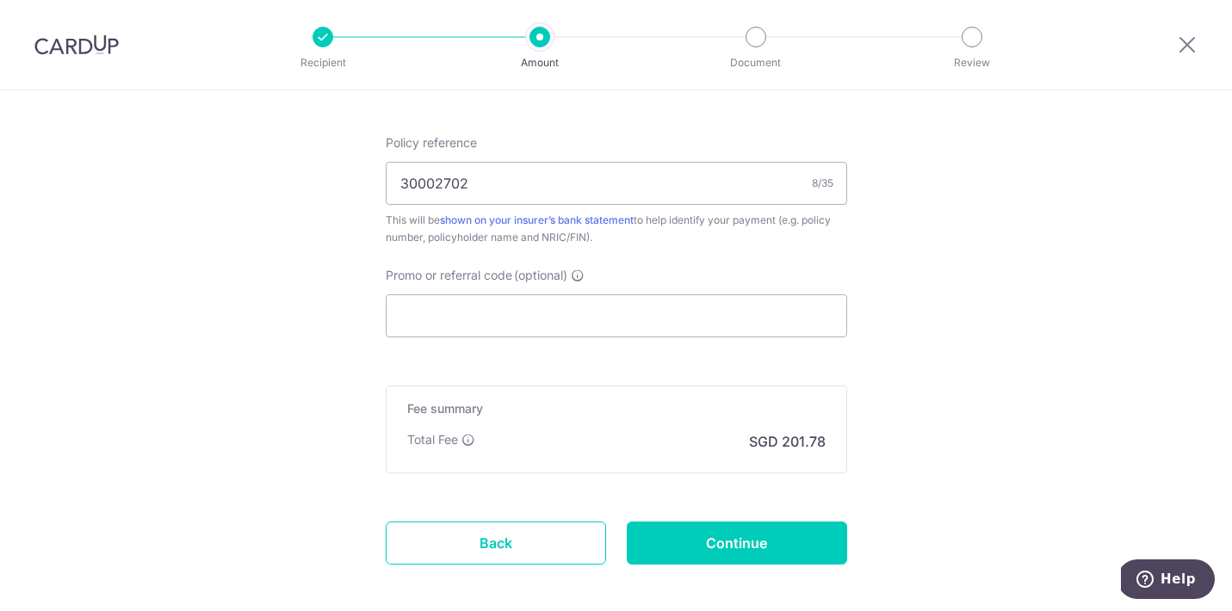
scroll to position [1125, 0]
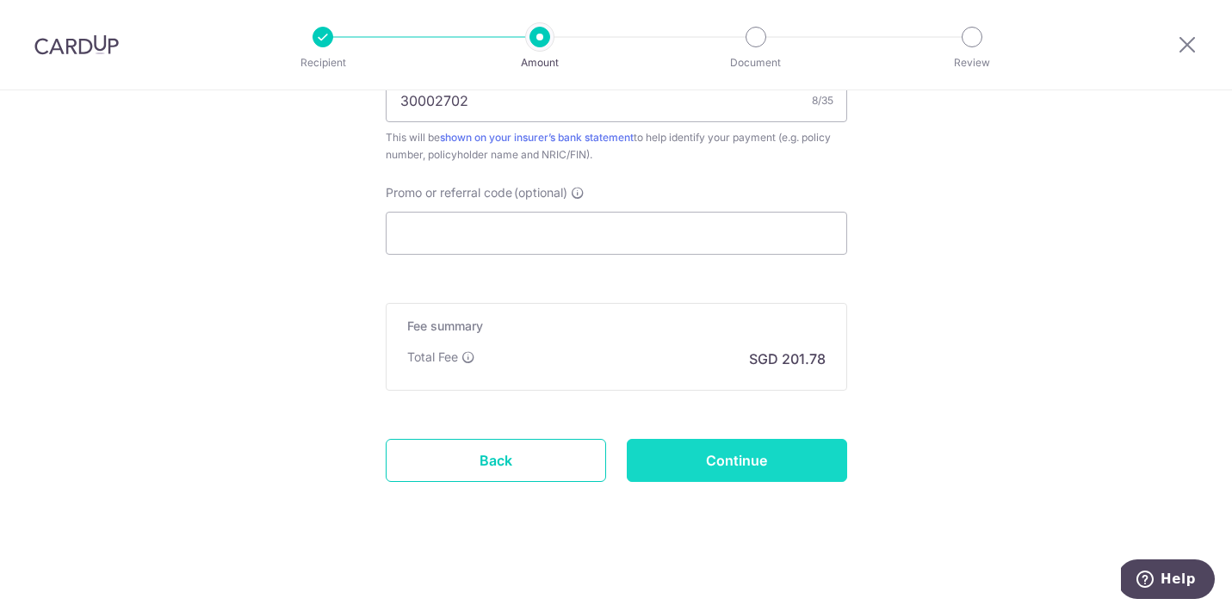
click at [700, 461] on input "Continue" at bounding box center [737, 460] width 220 height 43
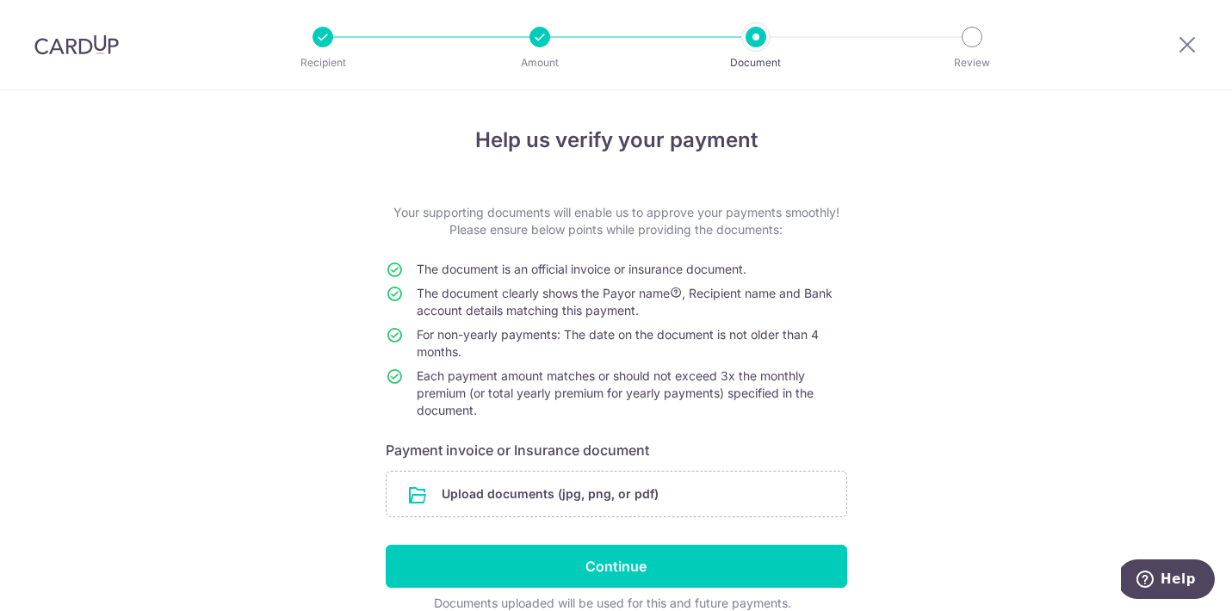
scroll to position [82, 0]
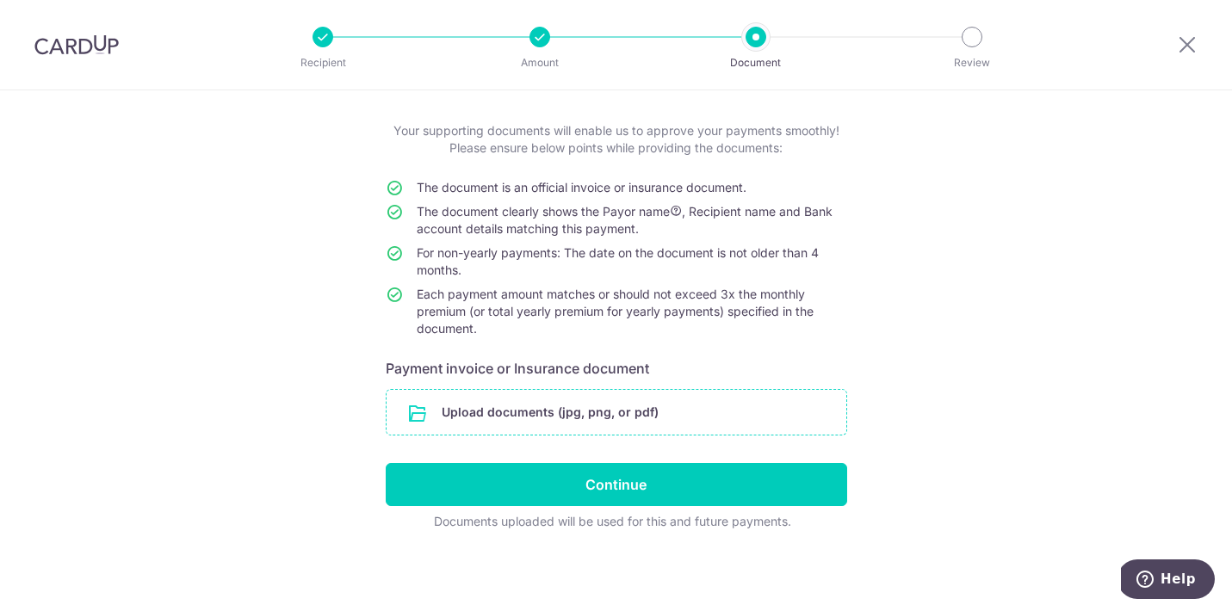
click at [512, 410] on input "file" at bounding box center [617, 412] width 460 height 45
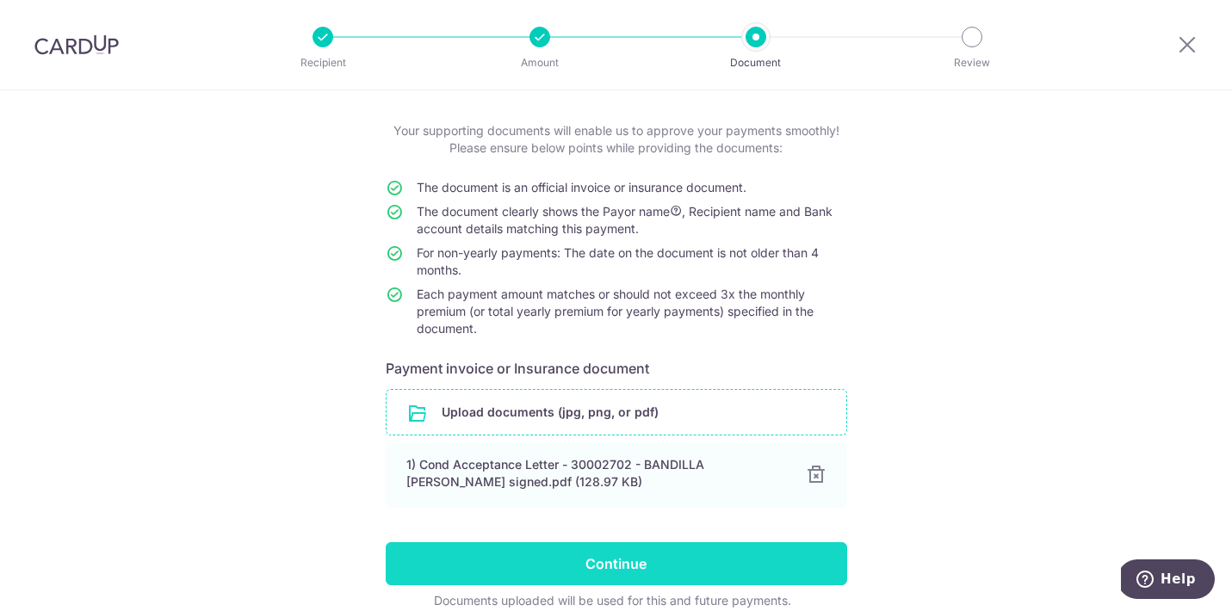
click at [578, 562] on input "Continue" at bounding box center [617, 564] width 462 height 43
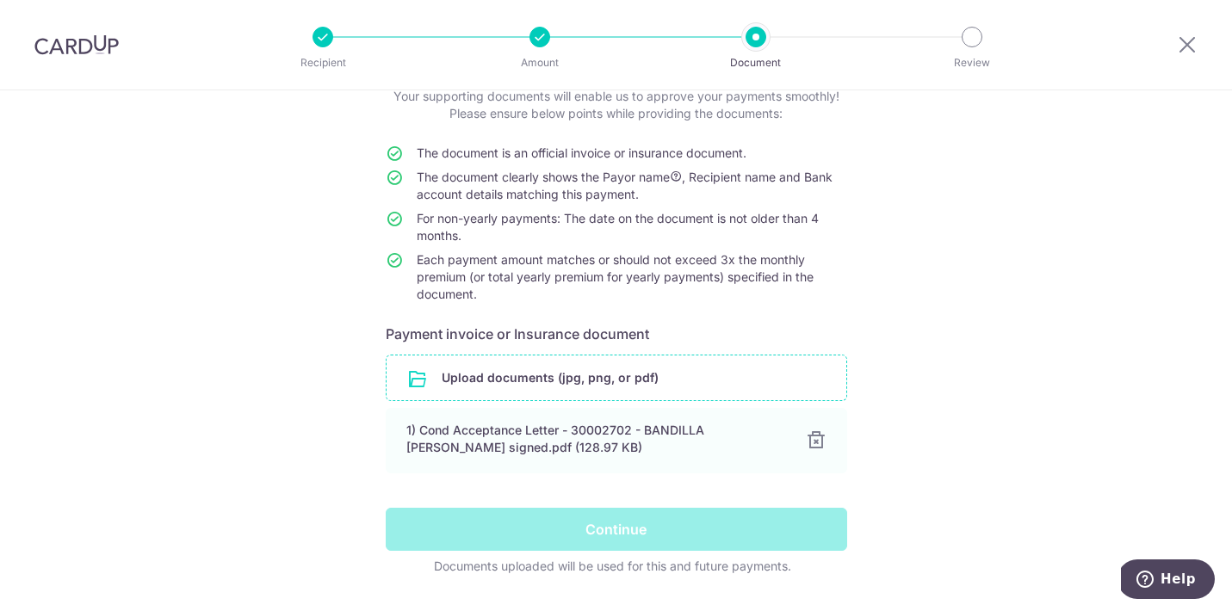
scroll to position [161, 0]
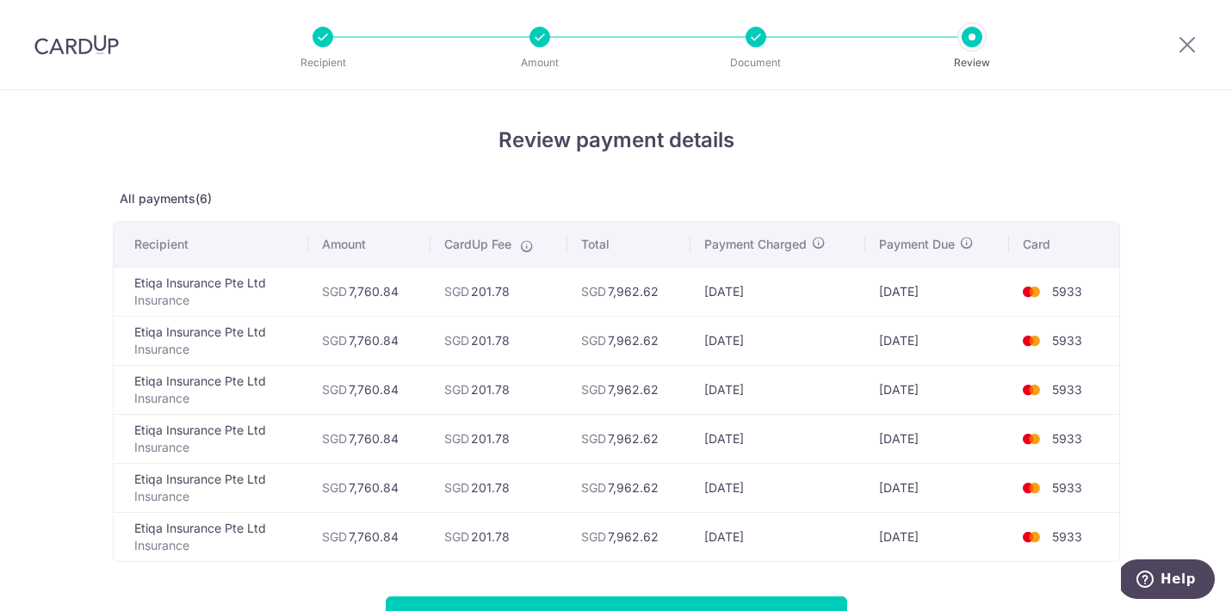
click at [536, 38] on div at bounding box center [540, 37] width 21 height 21
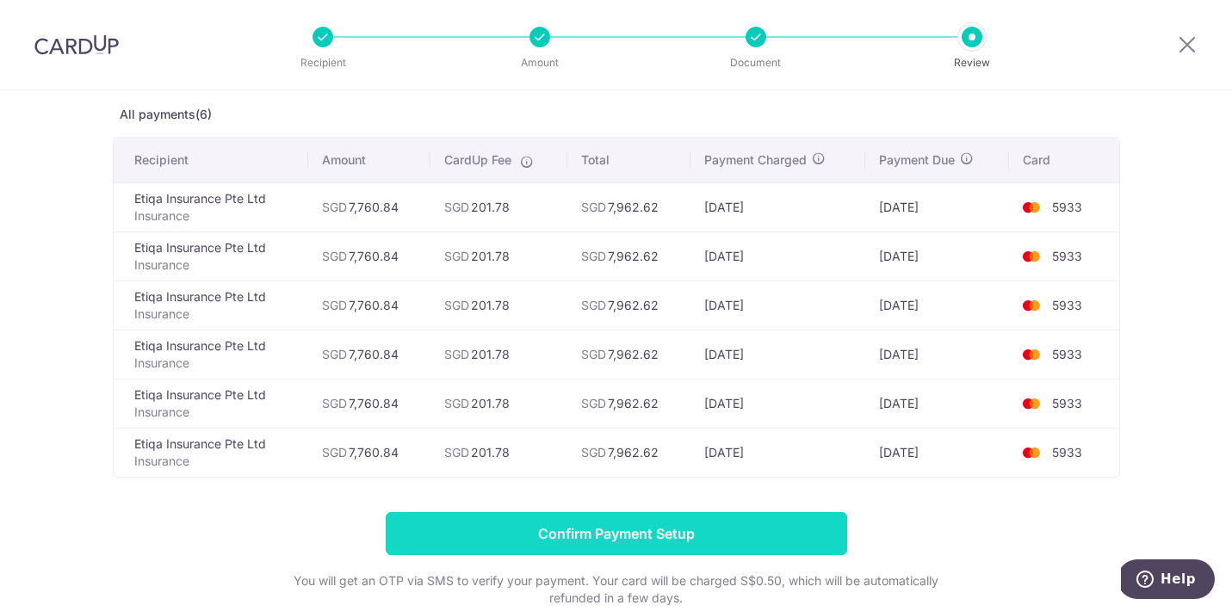
scroll to position [83, 0]
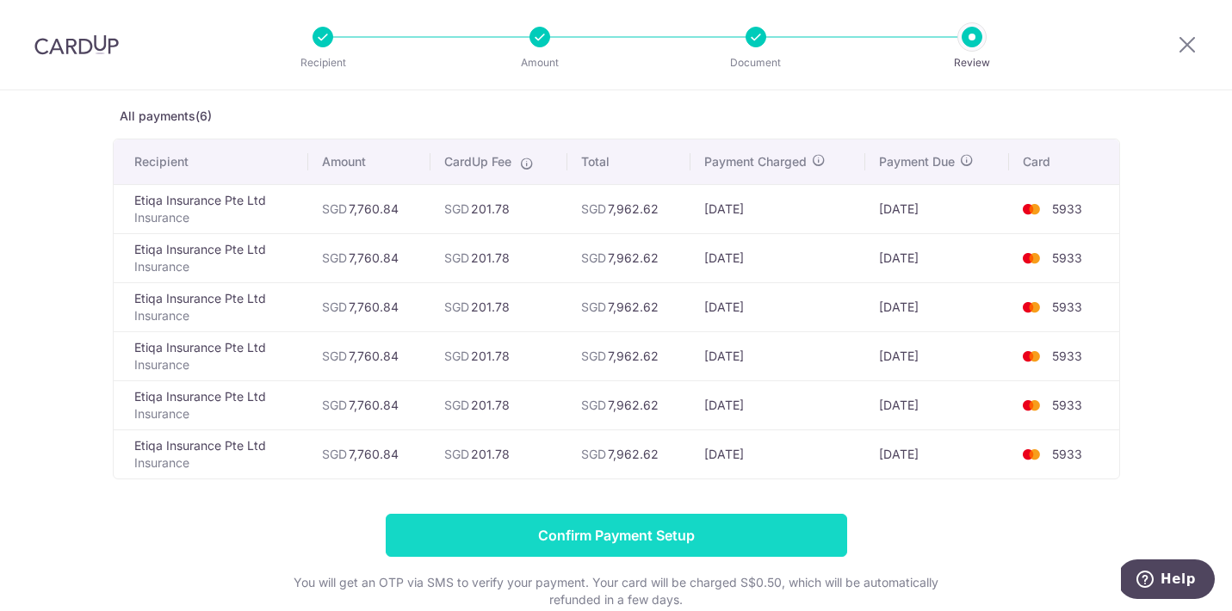
click at [611, 541] on input "Confirm Payment Setup" at bounding box center [617, 535] width 462 height 43
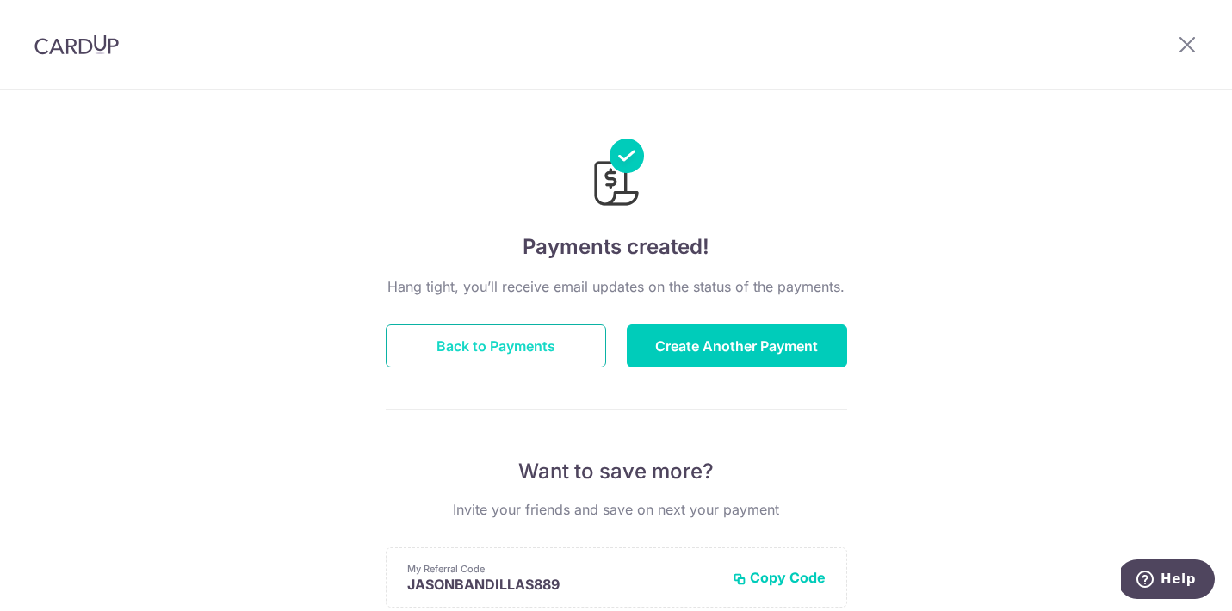
click at [473, 351] on button "Back to Payments" at bounding box center [496, 346] width 220 height 43
